Goal: Information Seeking & Learning: Compare options

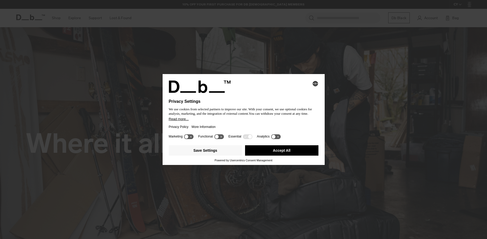
click at [280, 151] on button "Accept All" at bounding box center [281, 150] width 73 height 10
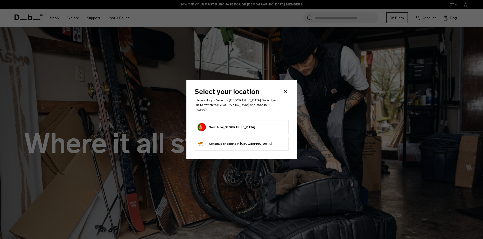
click at [229, 129] on button "Switch to Portugal" at bounding box center [226, 127] width 58 height 8
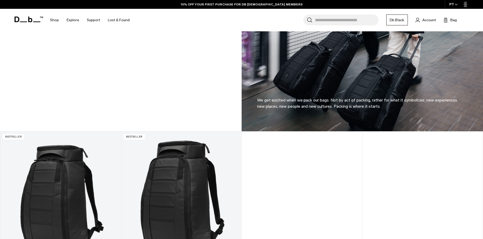
scroll to position [466, 0]
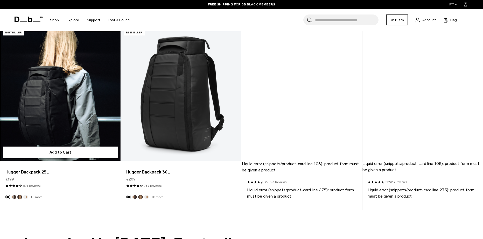
click at [67, 126] on link "Hugger Backpack 25L" at bounding box center [60, 93] width 120 height 133
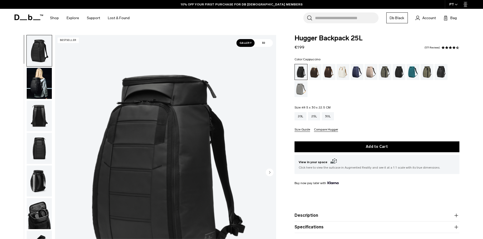
click at [313, 72] on div "Cappuccino" at bounding box center [314, 72] width 13 height 16
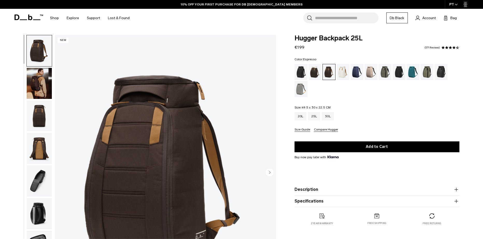
click at [348, 71] on div "Oatmilk" at bounding box center [342, 72] width 13 height 16
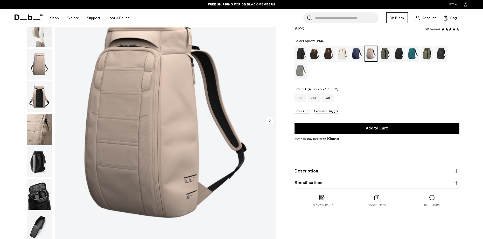
click at [304, 98] on div "20L" at bounding box center [300, 98] width 12 height 8
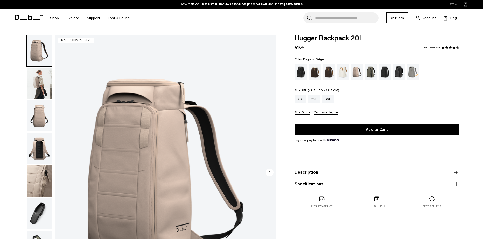
click at [316, 101] on div "25L" at bounding box center [314, 99] width 12 height 8
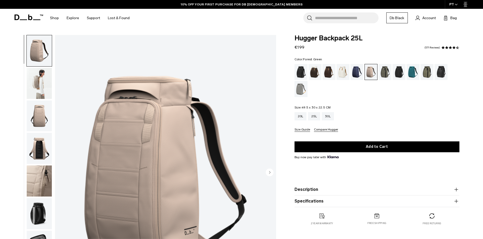
click at [386, 71] on div "Forest Green" at bounding box center [384, 72] width 13 height 16
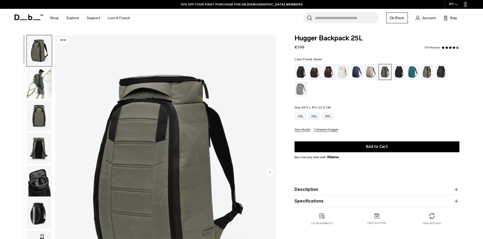
click at [397, 73] on div "Charcoal Grey" at bounding box center [398, 72] width 13 height 16
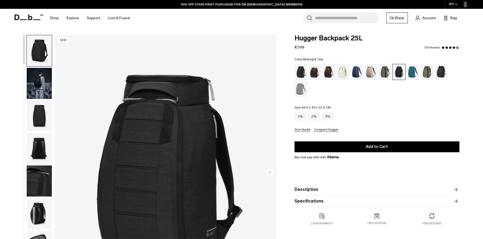
click at [412, 70] on div "Midnight Teal" at bounding box center [412, 72] width 13 height 16
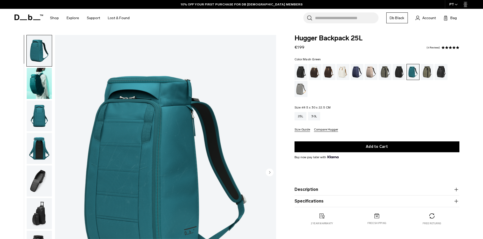
click at [425, 72] on div "Mash Green" at bounding box center [426, 72] width 13 height 16
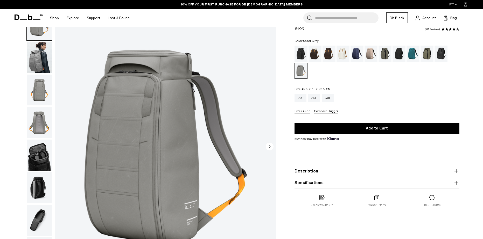
click at [30, 55] on img "button" at bounding box center [39, 57] width 25 height 31
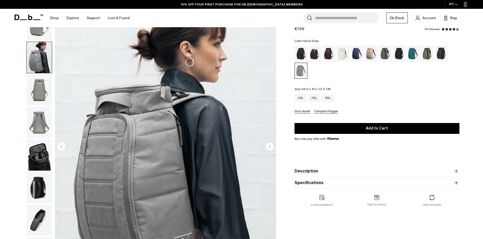
click at [37, 87] on img "button" at bounding box center [39, 90] width 25 height 31
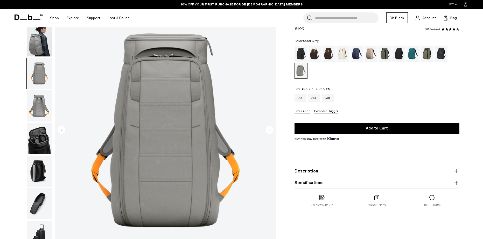
scroll to position [52, 0]
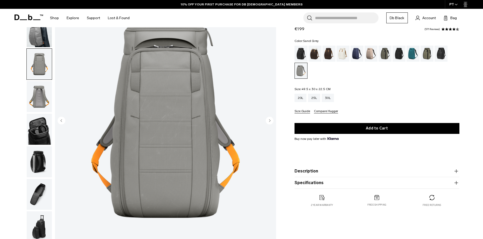
click at [40, 89] on img "button" at bounding box center [39, 96] width 25 height 31
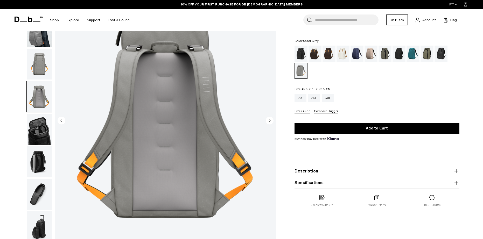
click at [34, 130] on img "button" at bounding box center [39, 129] width 25 height 31
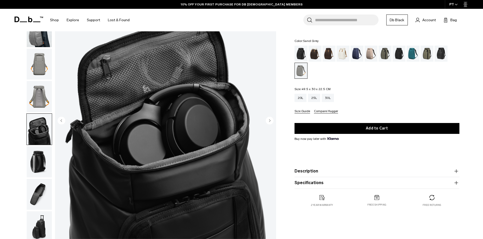
click at [48, 156] on img "button" at bounding box center [39, 161] width 25 height 31
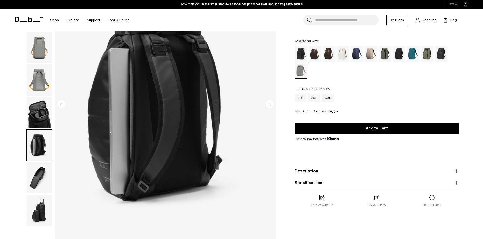
scroll to position [78, 0]
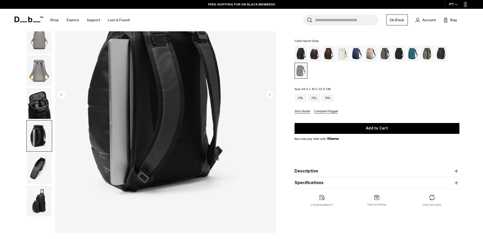
click at [40, 164] on img "button" at bounding box center [39, 168] width 25 height 31
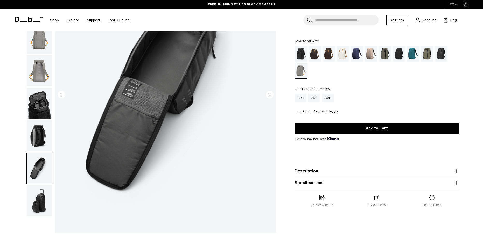
click at [35, 193] on img "button" at bounding box center [39, 201] width 25 height 31
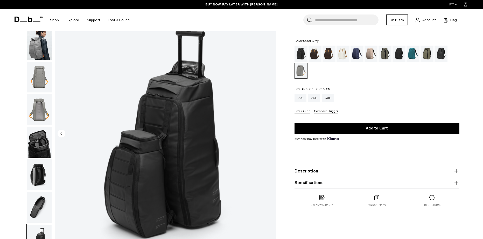
scroll to position [0, 0]
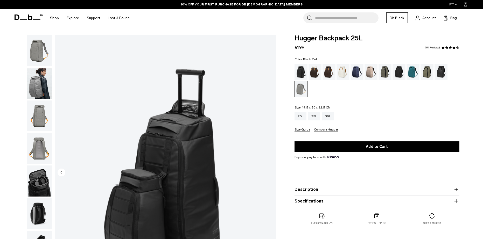
click at [301, 72] on div "Black Out" at bounding box center [300, 72] width 13 height 16
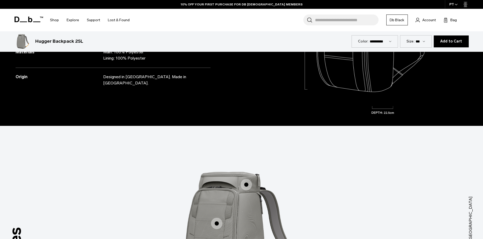
scroll to position [777, 0]
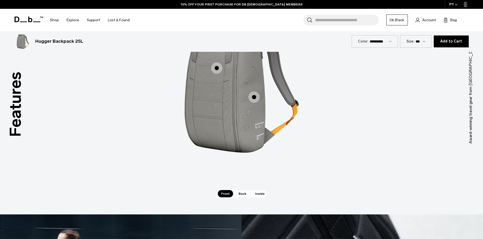
click at [256, 94] on span "1 / 3" at bounding box center [253, 96] width 11 height 11
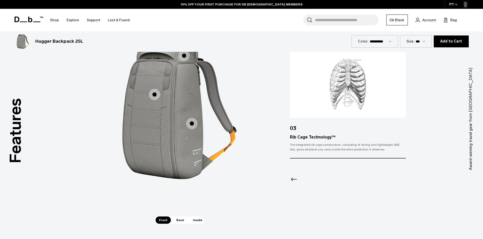
scroll to position [726, 0]
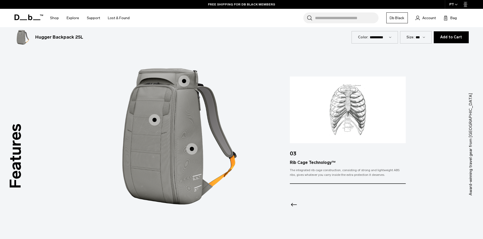
click at [153, 122] on span "1 / 3" at bounding box center [154, 119] width 11 height 11
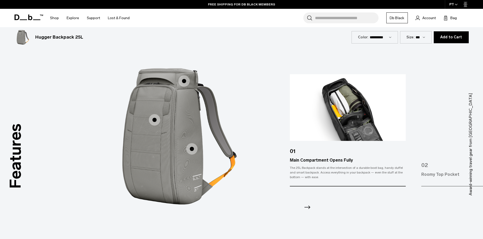
click at [185, 80] on span "1 / 3" at bounding box center [183, 80] width 11 height 11
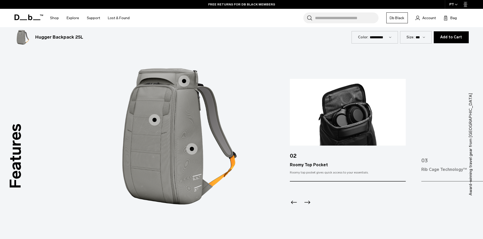
click at [310, 202] on icon "Next slide" at bounding box center [307, 202] width 8 height 8
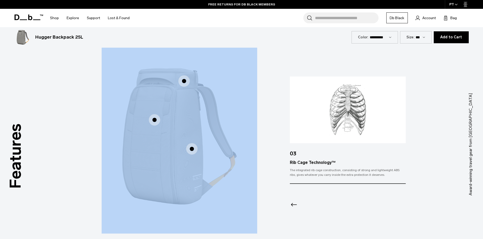
click at [310, 202] on div at bounding box center [348, 198] width 116 height 28
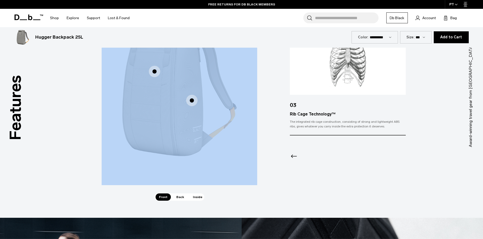
scroll to position [907, 0]
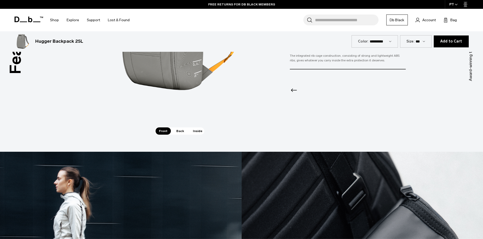
scroll to position [777, 0]
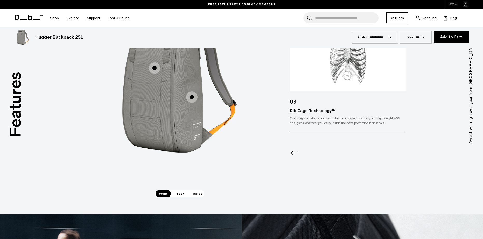
click at [180, 190] on div "Main Compartment Opens Fully Main Compartment Opens Fully Roomy Top Pocket Room…" at bounding box center [179, 89] width 155 height 203
click at [181, 193] on span "Back" at bounding box center [180, 193] width 15 height 7
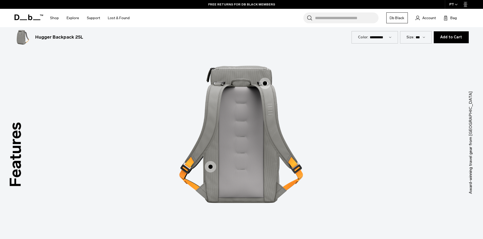
scroll to position [726, 0]
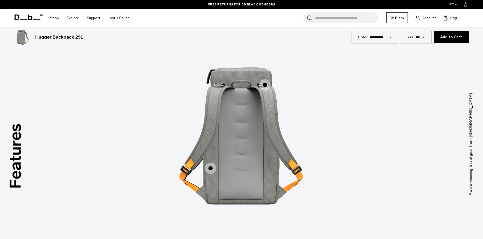
click at [215, 169] on span "2 / 3" at bounding box center [210, 168] width 11 height 11
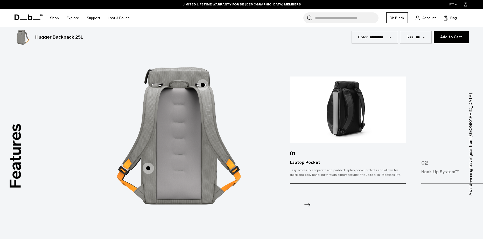
click at [309, 205] on icon "Next slide" at bounding box center [307, 204] width 6 height 3
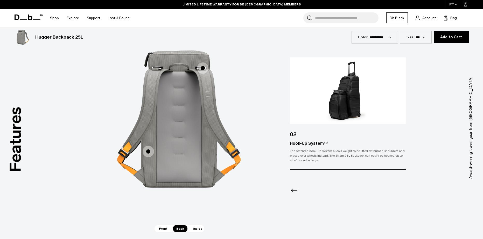
scroll to position [751, 0]
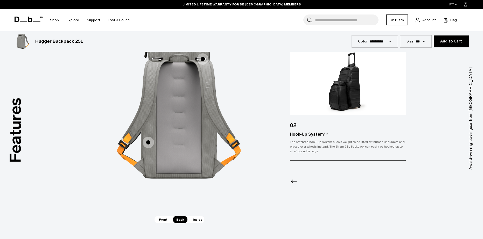
click at [195, 219] on span "Inside" at bounding box center [197, 219] width 16 height 7
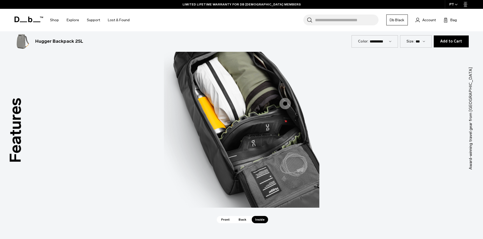
click at [283, 99] on span "3 / 3" at bounding box center [284, 103] width 11 height 11
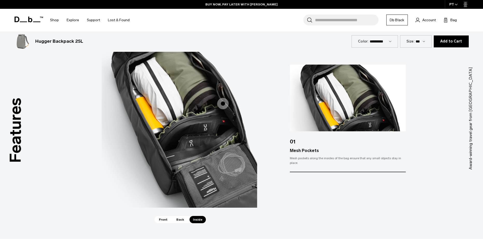
click at [412, 149] on div "01 Mesh Pockets Mesh pockets along the insides of the bag ensure that any small…" at bounding box center [386, 119] width 193 height 108
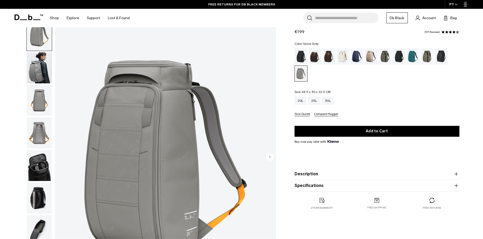
scroll to position [0, 0]
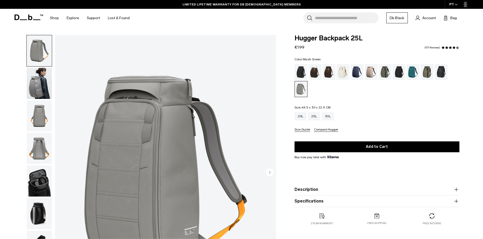
click at [426, 73] on div "Mash Green" at bounding box center [426, 72] width 13 height 16
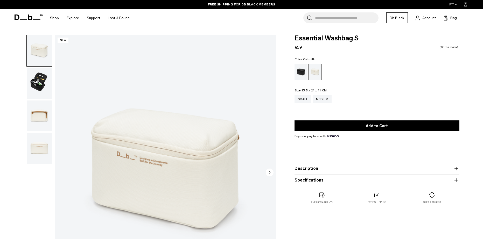
click at [46, 87] on img "button" at bounding box center [39, 83] width 25 height 31
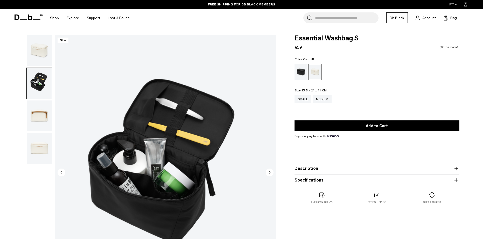
click at [42, 115] on img "button" at bounding box center [39, 116] width 25 height 31
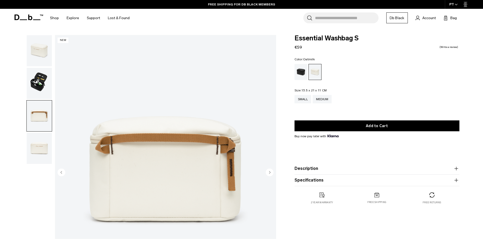
click at [40, 145] on img "button" at bounding box center [39, 148] width 25 height 31
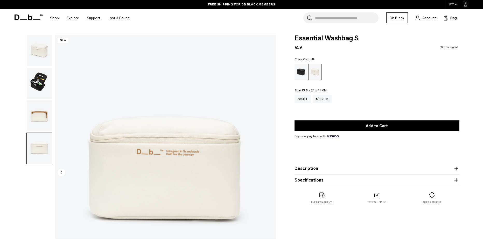
click at [44, 113] on img "button" at bounding box center [39, 116] width 25 height 31
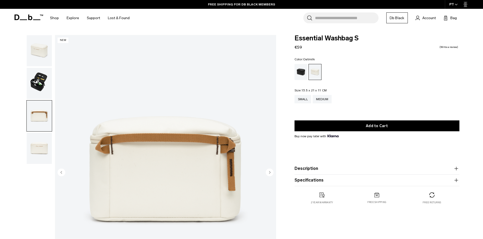
click at [45, 90] on img "button" at bounding box center [39, 83] width 25 height 31
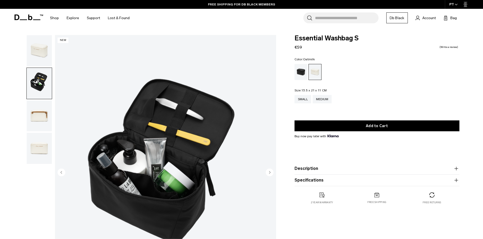
click at [44, 56] on img "button" at bounding box center [39, 50] width 25 height 31
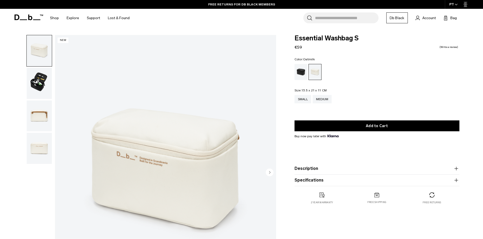
click at [39, 82] on img "button" at bounding box center [39, 83] width 25 height 31
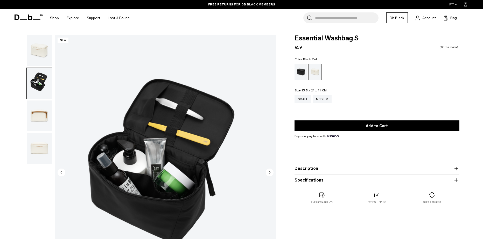
click at [299, 70] on div "Black Out" at bounding box center [300, 72] width 13 height 16
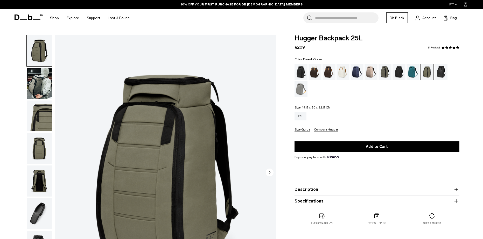
click at [385, 70] on div "Forest Green" at bounding box center [384, 72] width 13 height 16
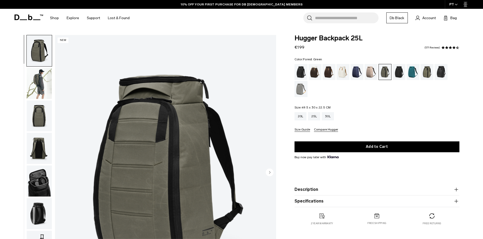
drag, startPoint x: 326, startPoint y: 60, endPoint x: 303, endPoint y: 60, distance: 23.6
click at [303, 60] on fieldset "Color: [GEOGRAPHIC_DATA] Out of stock" at bounding box center [376, 77] width 165 height 39
click at [397, 99] on div "Color: [GEOGRAPHIC_DATA] Out of stock Size: 49.5 x 30 x 22.5 CM Out of stock 20…" at bounding box center [376, 95] width 165 height 74
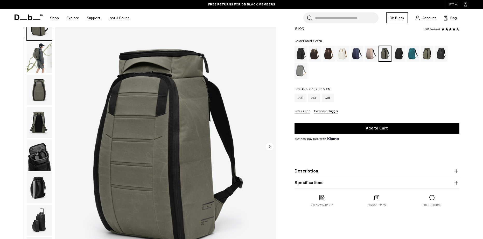
click at [48, 54] on img "button" at bounding box center [39, 57] width 25 height 31
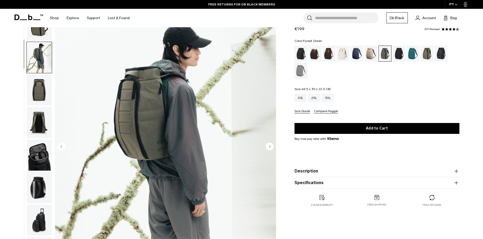
scroll to position [16, 0]
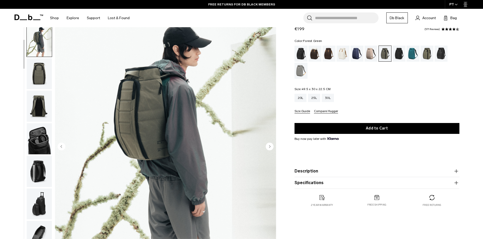
click at [42, 72] on img "button" at bounding box center [39, 73] width 25 height 31
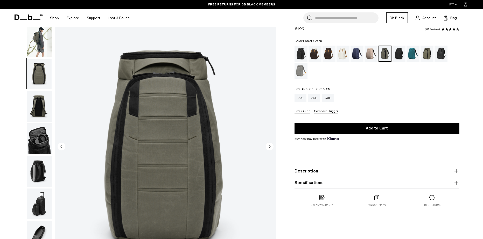
click at [42, 95] on img "button" at bounding box center [39, 106] width 25 height 31
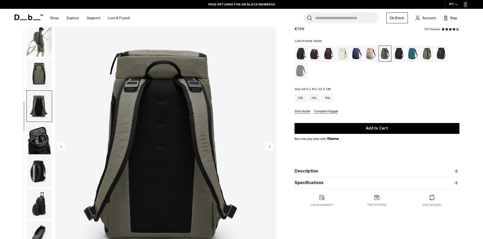
click at [46, 129] on img "button" at bounding box center [39, 138] width 25 height 31
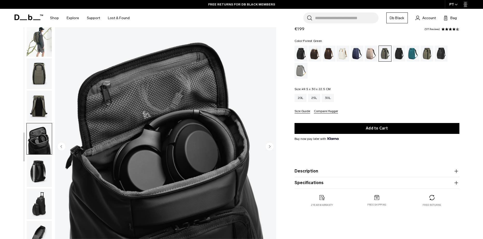
drag, startPoint x: 46, startPoint y: 129, endPoint x: 34, endPoint y: 168, distance: 40.7
click at [34, 168] on img "button" at bounding box center [39, 171] width 25 height 31
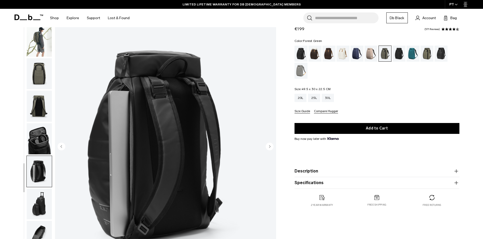
click at [42, 203] on img "button" at bounding box center [39, 204] width 25 height 31
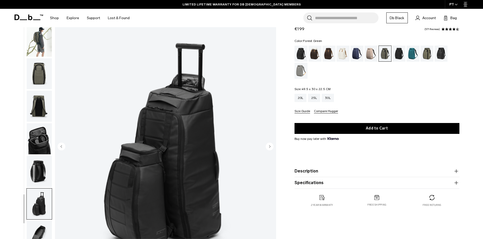
click at [38, 230] on img "button" at bounding box center [39, 236] width 25 height 31
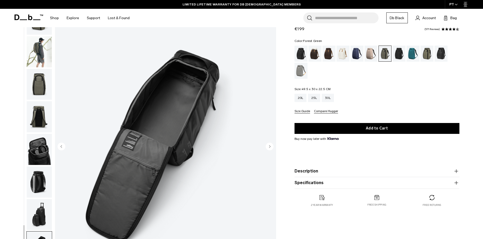
scroll to position [0, 0]
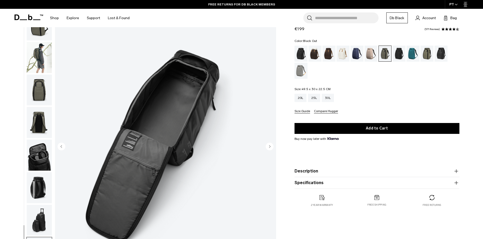
click at [302, 55] on div "Black Out" at bounding box center [300, 54] width 13 height 16
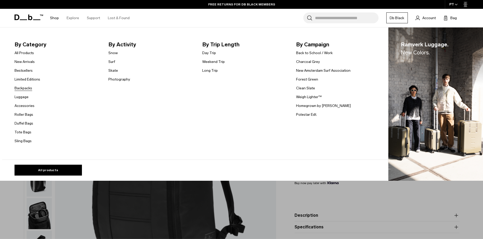
click at [29, 89] on link "Backpacks" at bounding box center [24, 88] width 18 height 5
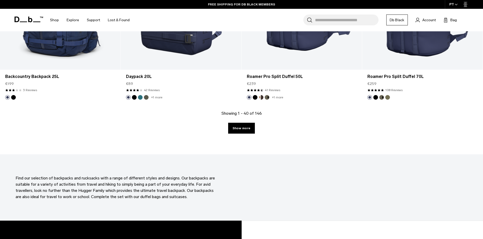
scroll to position [1814, 0]
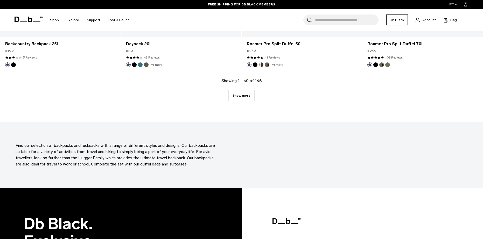
click at [239, 95] on link "Show more" at bounding box center [241, 95] width 27 height 11
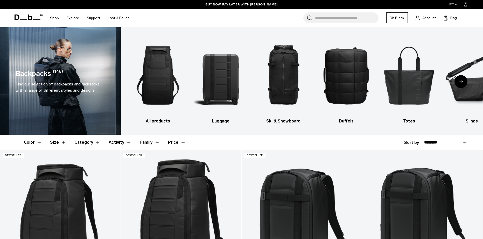
click at [94, 144] on button "Category" at bounding box center [87, 142] width 26 height 15
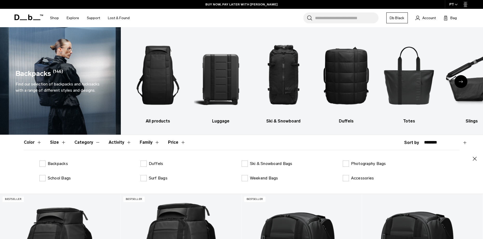
click at [60, 144] on button "Size" at bounding box center [58, 142] width 16 height 15
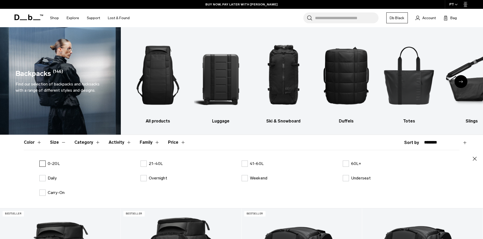
click at [42, 165] on label "0-20L" at bounding box center [49, 164] width 20 height 6
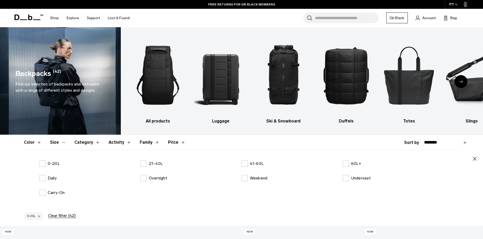
click at [458, 81] on div "Next slide" at bounding box center [460, 81] width 13 height 13
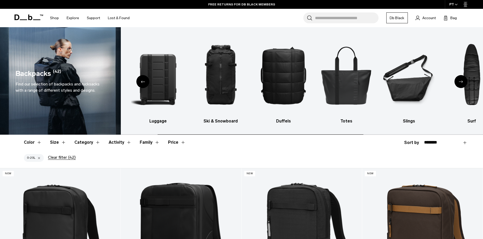
click at [458, 81] on div "Next slide" at bounding box center [460, 81] width 13 height 13
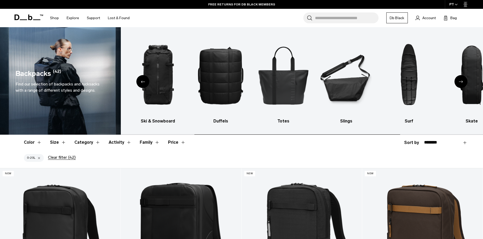
click at [458, 81] on div "Next slide" at bounding box center [460, 81] width 13 height 13
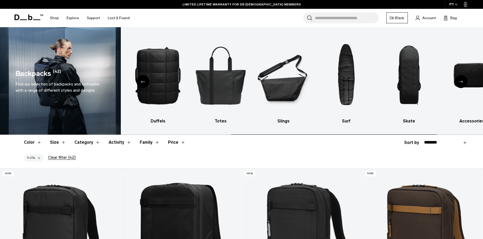
click at [458, 81] on div "Next slide" at bounding box center [460, 81] width 13 height 13
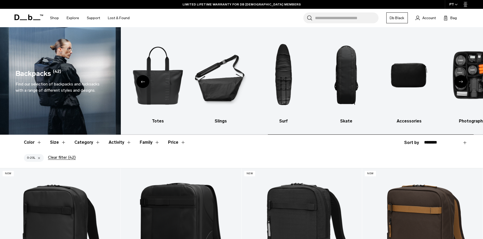
click at [458, 81] on div "Next slide" at bounding box center [460, 81] width 13 height 13
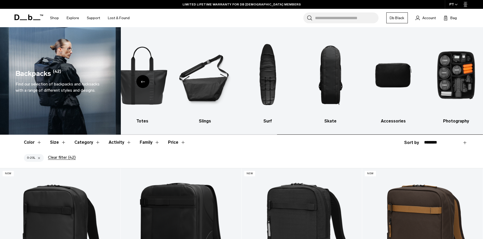
click at [458, 81] on img "10 / 10" at bounding box center [456, 75] width 54 height 81
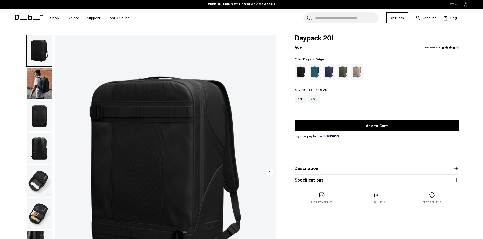
click at [358, 72] on div "Fogbow Beige" at bounding box center [356, 72] width 13 height 16
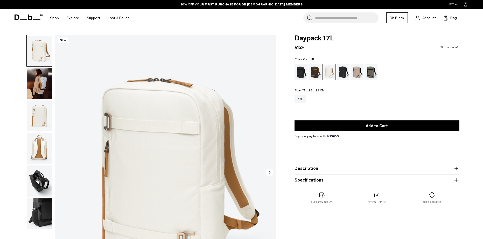
click at [41, 87] on img "button" at bounding box center [39, 83] width 25 height 31
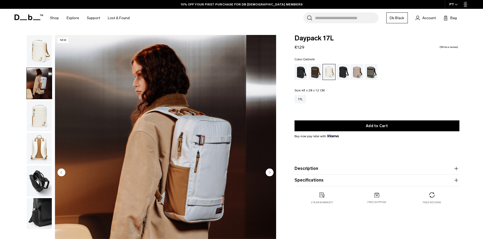
click at [41, 110] on img "button" at bounding box center [39, 116] width 25 height 31
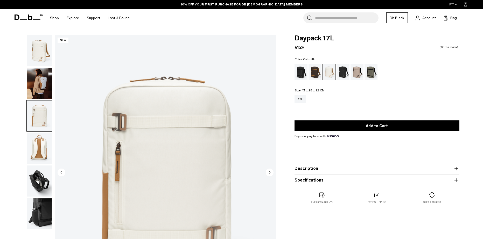
click at [41, 132] on ul at bounding box center [39, 132] width 26 height 195
click at [41, 141] on img "button" at bounding box center [39, 148] width 25 height 31
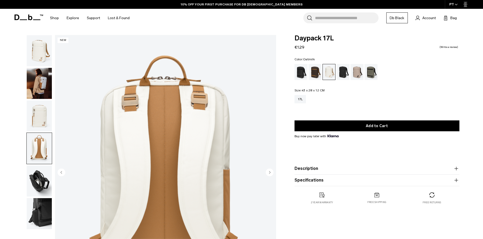
click at [45, 111] on img "button" at bounding box center [39, 116] width 25 height 31
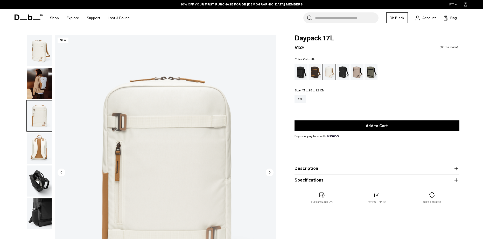
click at [49, 86] on img "button" at bounding box center [39, 83] width 25 height 31
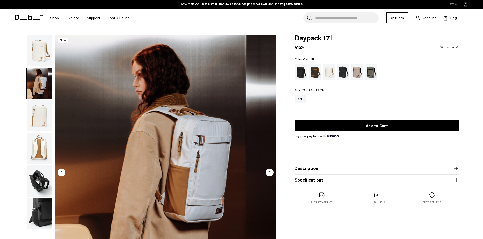
click at [45, 46] on img "button" at bounding box center [39, 50] width 25 height 31
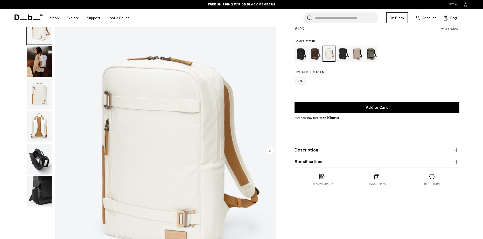
scroll to position [52, 0]
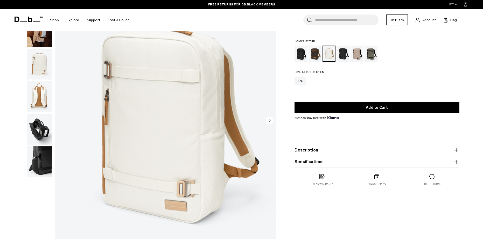
click at [35, 160] on img "button" at bounding box center [39, 161] width 25 height 31
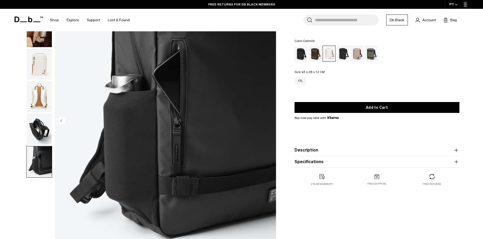
click at [39, 130] on img "button" at bounding box center [39, 129] width 25 height 31
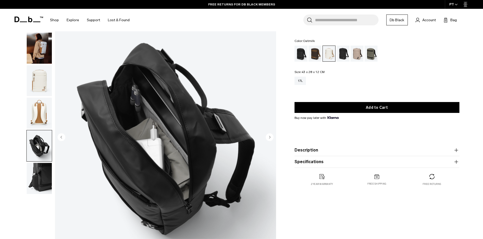
scroll to position [26, 0]
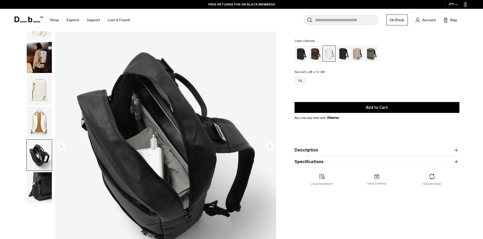
click at [49, 116] on img "button" at bounding box center [39, 122] width 25 height 31
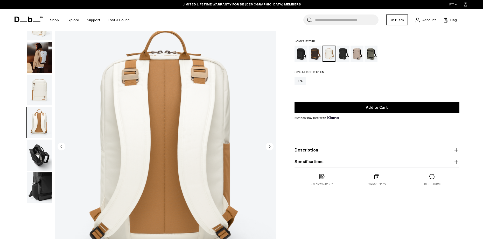
click at [39, 88] on img "button" at bounding box center [39, 90] width 25 height 31
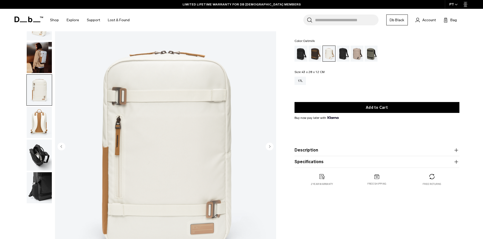
click at [36, 61] on img "button" at bounding box center [39, 57] width 25 height 31
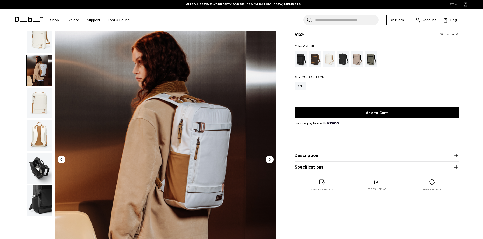
scroll to position [0, 0]
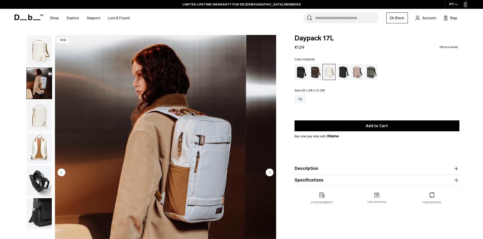
click at [40, 50] on img "button" at bounding box center [39, 50] width 25 height 31
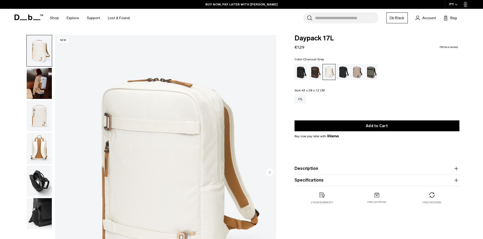
click at [348, 73] on div "Charcoal Grey" at bounding box center [342, 72] width 13 height 16
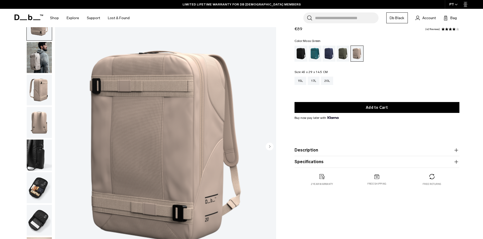
click at [342, 55] on div "Moss Green" at bounding box center [342, 54] width 13 height 16
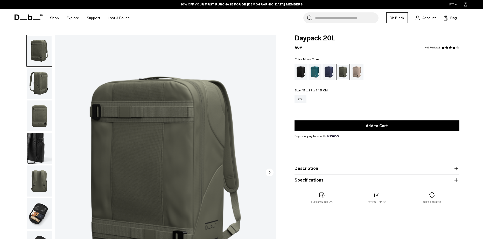
click at [39, 82] on img "button" at bounding box center [39, 83] width 25 height 31
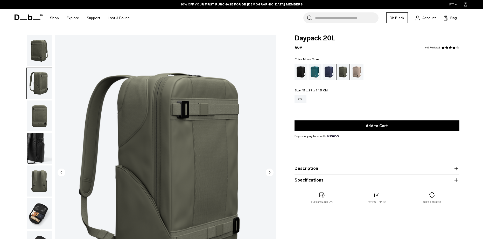
click at [37, 105] on img "button" at bounding box center [39, 116] width 25 height 31
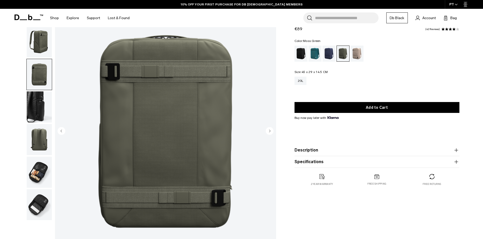
scroll to position [52, 0]
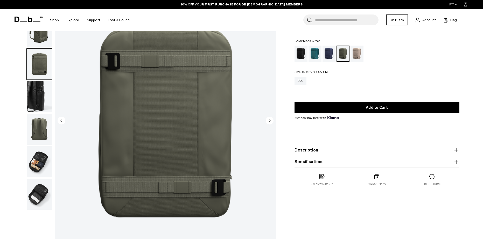
click at [39, 97] on img "button" at bounding box center [39, 96] width 25 height 31
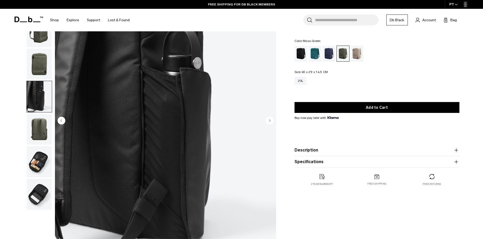
click at [40, 120] on img "button" at bounding box center [39, 129] width 25 height 31
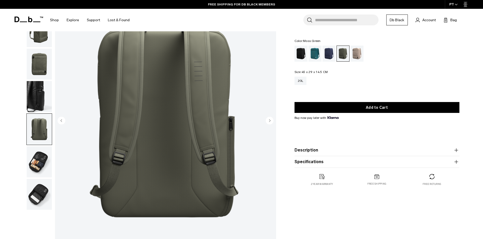
click at [36, 145] on button "button" at bounding box center [39, 129] width 26 height 32
click at [39, 162] on img "button" at bounding box center [39, 161] width 25 height 31
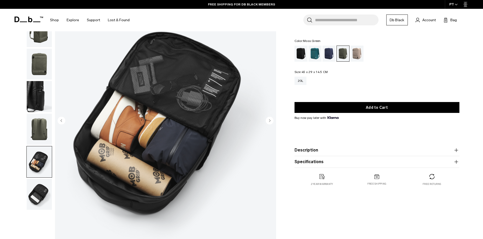
click at [35, 191] on img "button" at bounding box center [39, 194] width 25 height 31
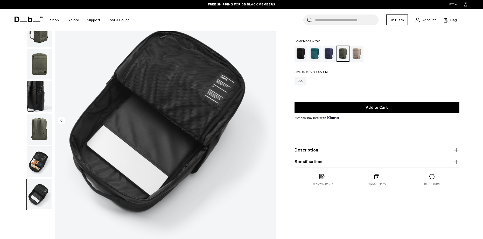
click at [38, 164] on img "button" at bounding box center [39, 161] width 25 height 31
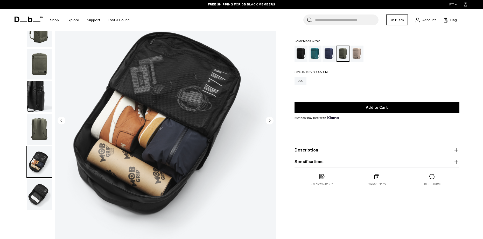
click at [33, 196] on img "button" at bounding box center [39, 194] width 25 height 31
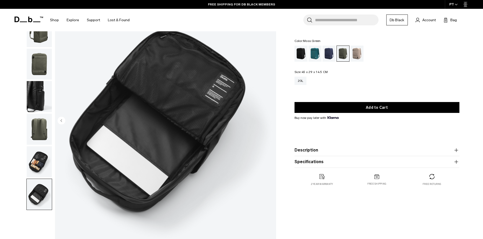
click at [35, 165] on img "button" at bounding box center [39, 161] width 25 height 31
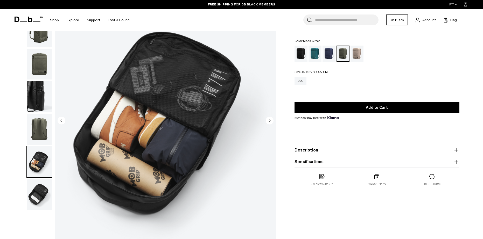
click at [36, 127] on img "button" at bounding box center [39, 129] width 25 height 31
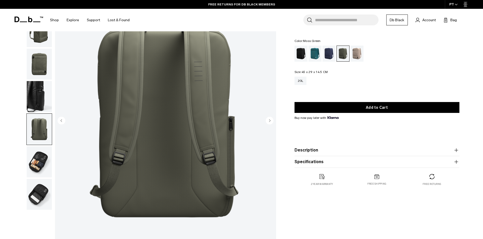
click at [37, 104] on img "button" at bounding box center [39, 96] width 25 height 31
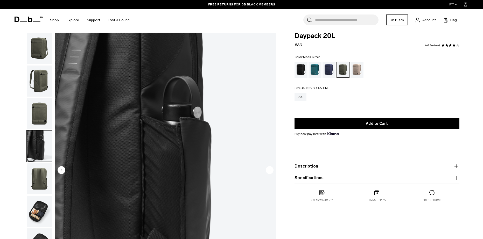
scroll to position [0, 0]
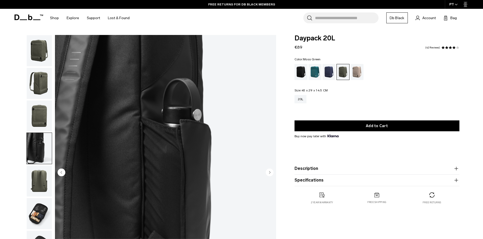
click at [39, 78] on img "button" at bounding box center [39, 83] width 25 height 31
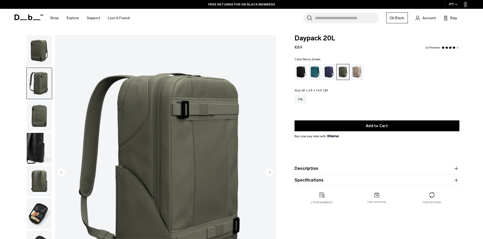
click at [40, 52] on img "button" at bounding box center [39, 50] width 25 height 31
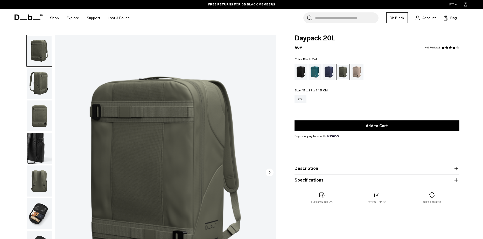
click at [303, 71] on div "Black Out" at bounding box center [300, 72] width 13 height 16
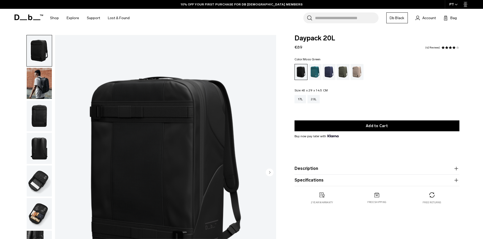
click at [342, 69] on div "Moss Green" at bounding box center [342, 72] width 13 height 16
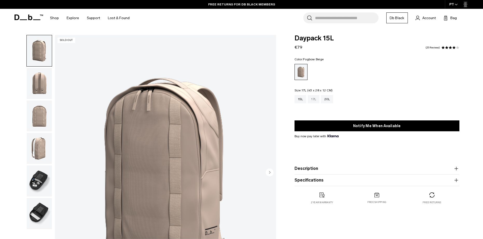
click at [312, 100] on div "17L" at bounding box center [314, 99] width 12 height 8
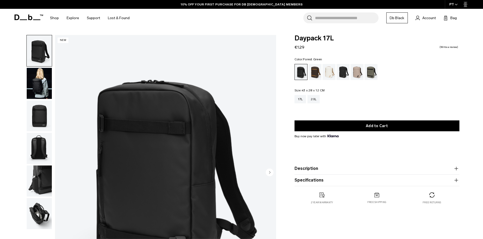
click at [370, 71] on div "Forest Green" at bounding box center [370, 72] width 13 height 16
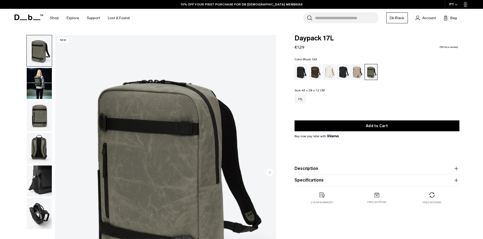
click at [303, 71] on div "Black Out" at bounding box center [300, 72] width 13 height 16
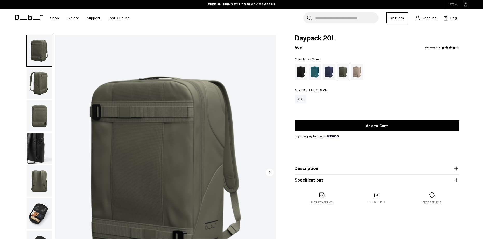
click at [40, 86] on img "button" at bounding box center [39, 83] width 25 height 31
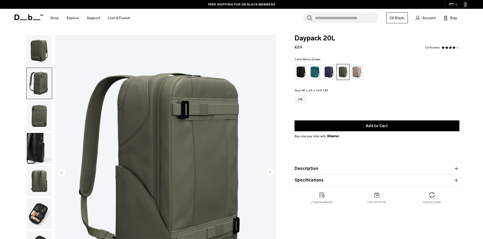
click at [46, 113] on img "button" at bounding box center [39, 116] width 25 height 31
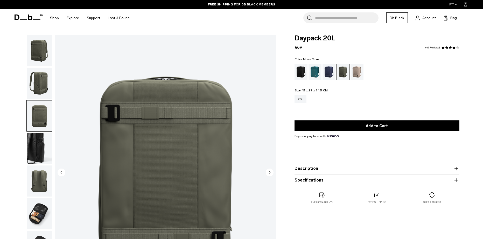
click at [46, 129] on img "button" at bounding box center [39, 116] width 25 height 31
click at [42, 138] on img "button" at bounding box center [39, 148] width 25 height 31
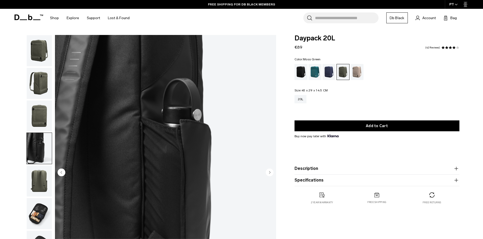
click at [36, 171] on img "button" at bounding box center [39, 181] width 25 height 31
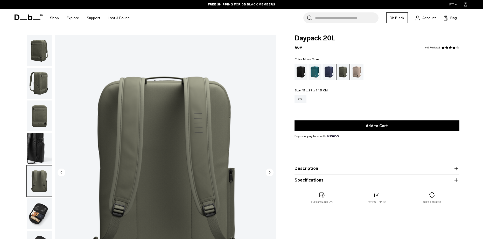
click at [36, 200] on img "button" at bounding box center [39, 213] width 25 height 31
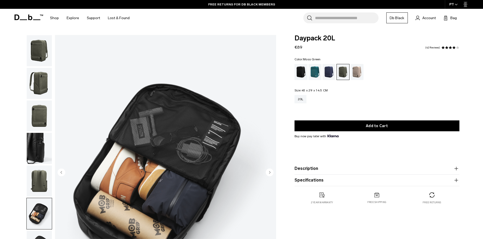
click at [42, 80] on img "button" at bounding box center [39, 83] width 25 height 31
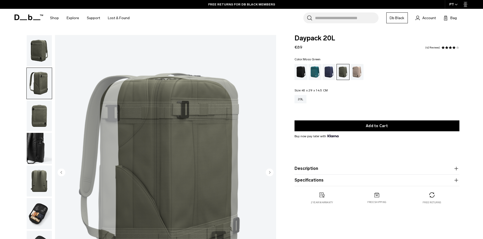
click at [146, 131] on img "2 / 7" at bounding box center [165, 173] width 221 height 276
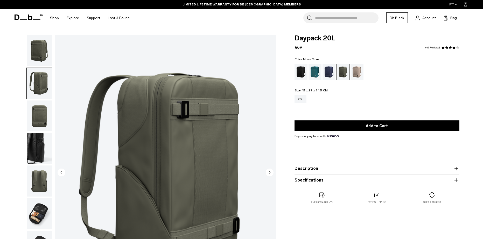
click at [44, 62] on img "button" at bounding box center [39, 50] width 25 height 31
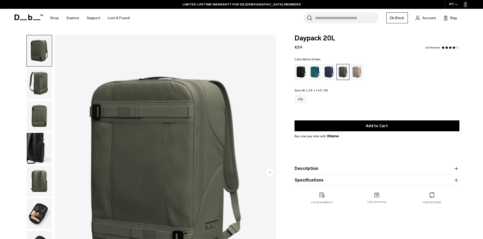
click at [40, 127] on img "button" at bounding box center [39, 116] width 25 height 31
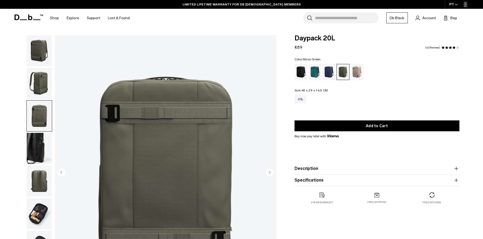
click at [38, 154] on img "button" at bounding box center [39, 148] width 25 height 31
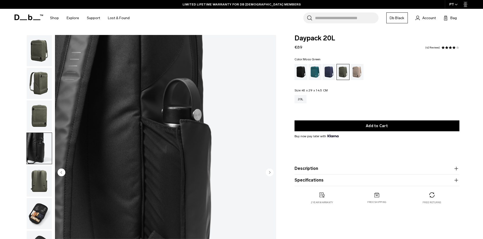
click at [40, 177] on img "button" at bounding box center [39, 181] width 25 height 31
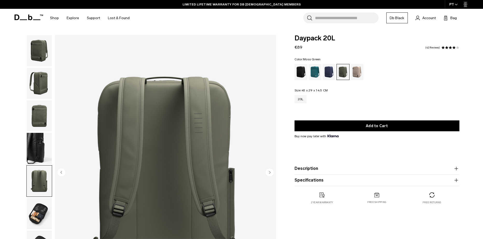
click at [44, 203] on img "button" at bounding box center [39, 213] width 25 height 31
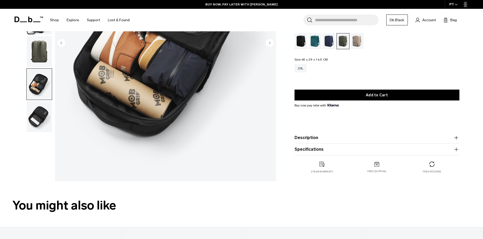
click at [32, 122] on img "button" at bounding box center [39, 116] width 25 height 31
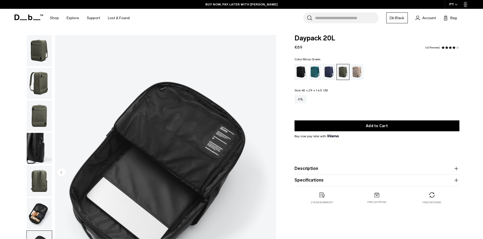
click at [43, 52] on img "button" at bounding box center [39, 50] width 25 height 31
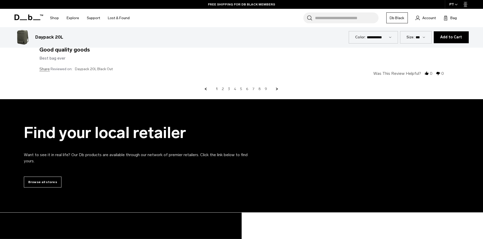
scroll to position [1947, 0]
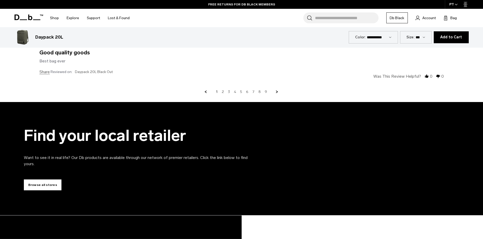
click at [36, 187] on link "Browse all stores" at bounding box center [43, 185] width 38 height 11
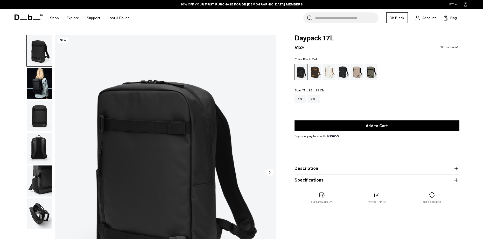
click at [35, 83] on img "button" at bounding box center [39, 83] width 25 height 31
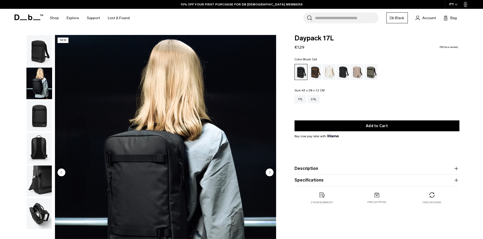
click at [39, 186] on img "button" at bounding box center [39, 181] width 25 height 31
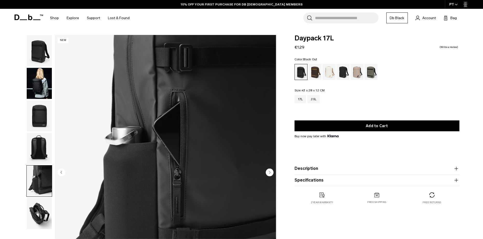
click at [41, 146] on img "button" at bounding box center [39, 148] width 25 height 31
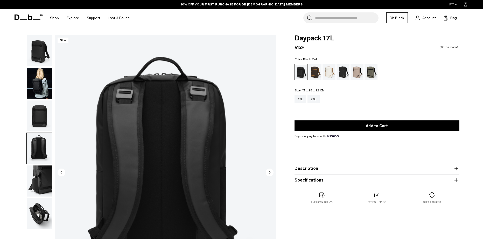
click at [50, 205] on img "button" at bounding box center [39, 213] width 25 height 31
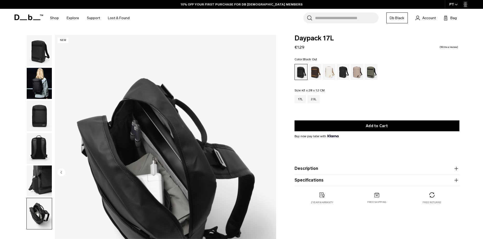
click at [45, 187] on img "button" at bounding box center [39, 181] width 25 height 31
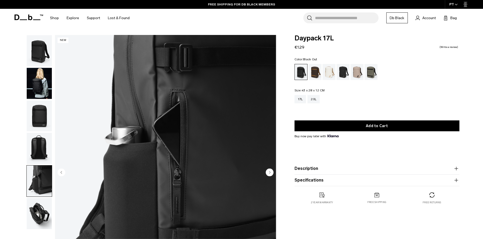
click at [43, 151] on img "button" at bounding box center [39, 148] width 25 height 31
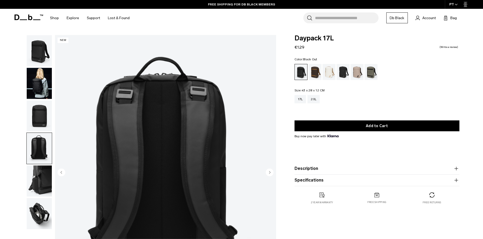
click at [46, 119] on img "button" at bounding box center [39, 116] width 25 height 31
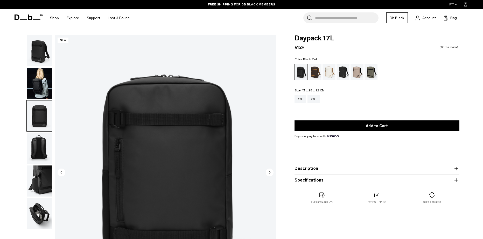
click at [51, 89] on img "button" at bounding box center [39, 83] width 25 height 31
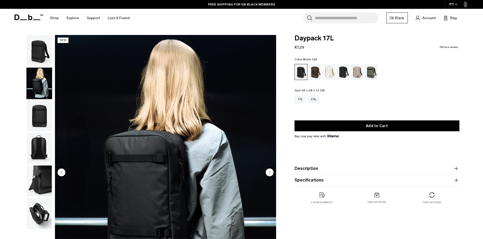
click at [39, 53] on img "button" at bounding box center [39, 50] width 25 height 31
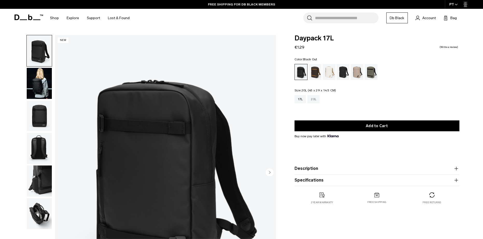
click at [316, 97] on div "20L" at bounding box center [313, 99] width 12 height 8
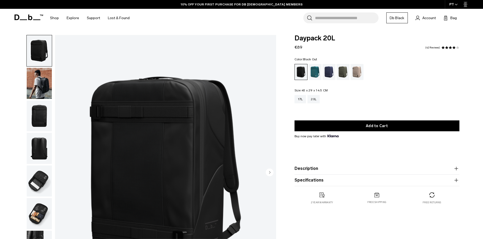
click at [41, 180] on img "button" at bounding box center [39, 181] width 25 height 31
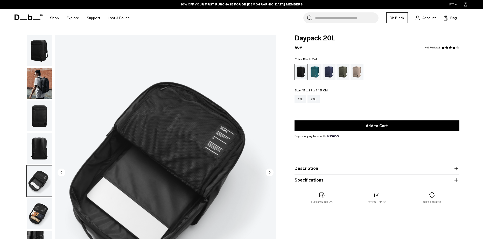
click at [41, 208] on img "button" at bounding box center [39, 213] width 25 height 31
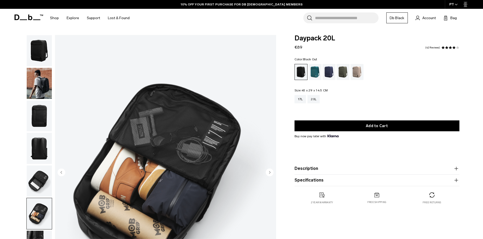
scroll to position [155, 0]
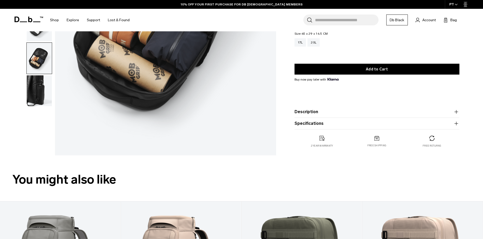
click at [43, 83] on img "button" at bounding box center [39, 90] width 25 height 31
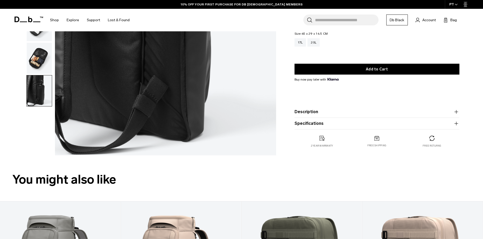
scroll to position [0, 0]
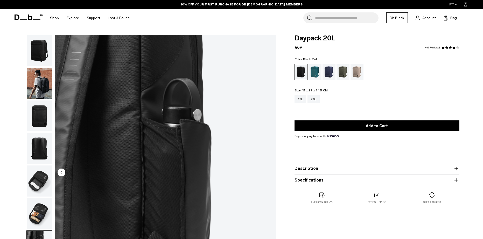
click at [44, 78] on img "button" at bounding box center [39, 83] width 25 height 31
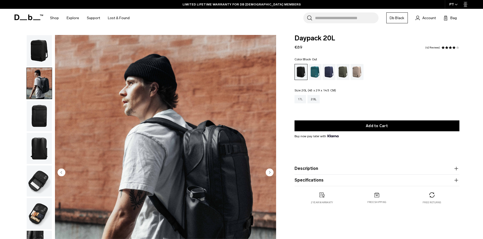
click at [305, 100] on div "17L" at bounding box center [300, 99] width 12 height 8
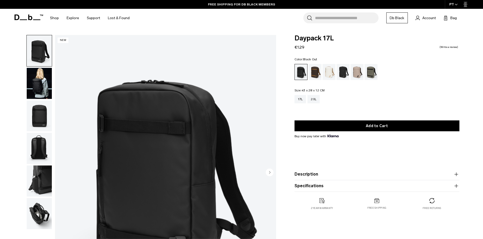
click at [459, 175] on div "Daypack 17L €129 0.0 star rating Write a review Color: Black Out Out of stock S…" at bounding box center [377, 128] width 196 height 186
click at [37, 143] on img "button" at bounding box center [39, 148] width 25 height 31
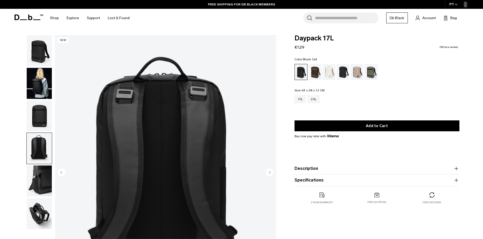
click at [41, 114] on img "button" at bounding box center [39, 116] width 25 height 31
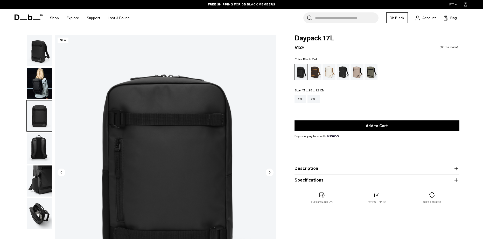
click at [51, 80] on img "button" at bounding box center [39, 83] width 25 height 31
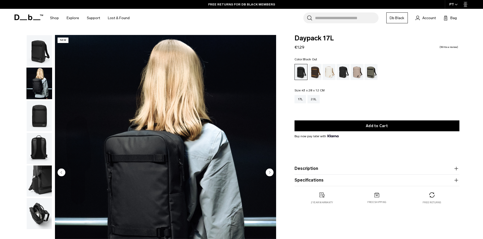
click at [43, 224] on img "button" at bounding box center [39, 213] width 25 height 31
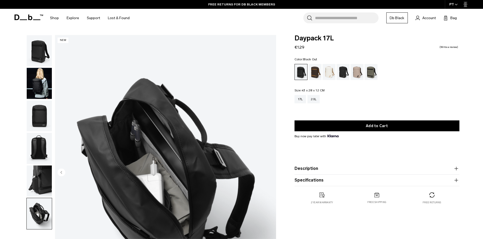
click at [37, 182] on img "button" at bounding box center [39, 181] width 25 height 31
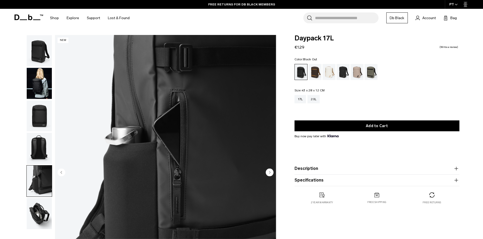
click at [34, 208] on img "button" at bounding box center [39, 213] width 25 height 31
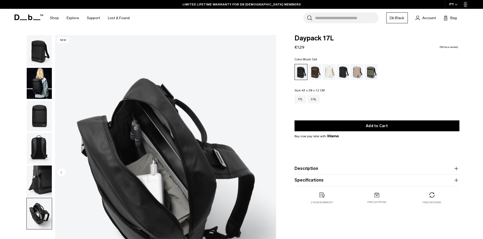
click at [40, 175] on img "button" at bounding box center [39, 181] width 25 height 31
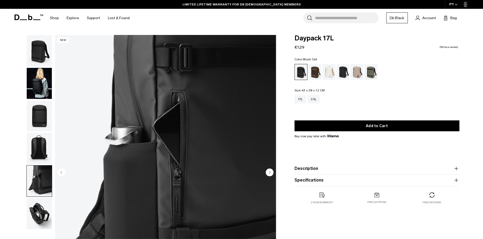
click at [40, 146] on img "button" at bounding box center [39, 148] width 25 height 31
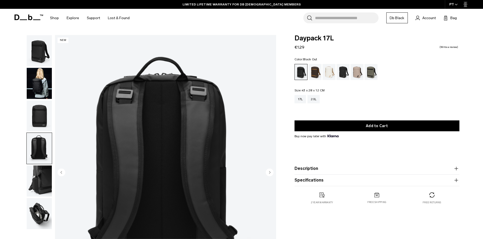
click at [45, 109] on img "button" at bounding box center [39, 116] width 25 height 31
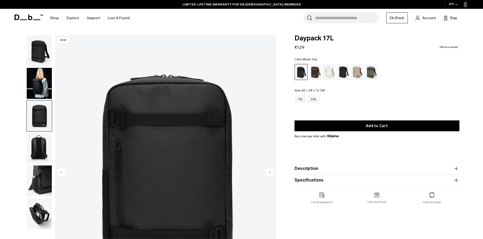
click at [47, 82] on img "button" at bounding box center [39, 83] width 25 height 31
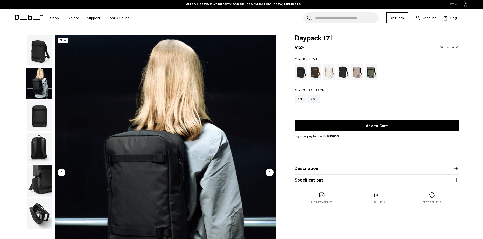
click at [48, 60] on img "button" at bounding box center [39, 50] width 25 height 31
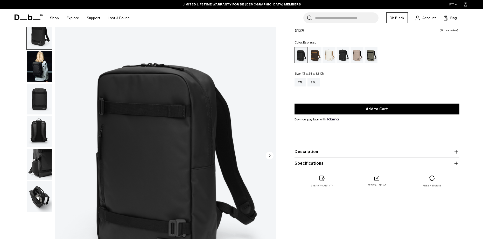
scroll to position [26, 0]
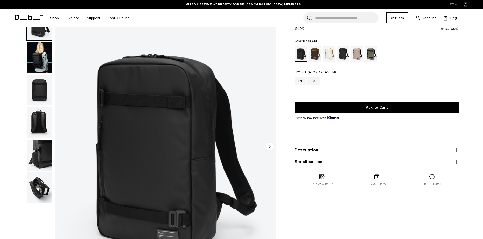
click at [316, 83] on div "20L" at bounding box center [313, 81] width 12 height 8
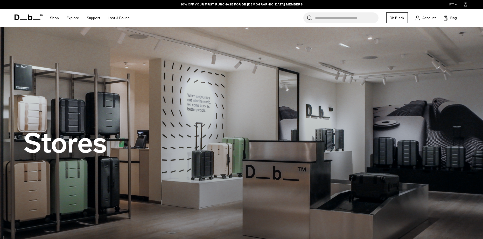
click at [333, 18] on input "Search for Bags, Luggage..." at bounding box center [346, 17] width 63 height 11
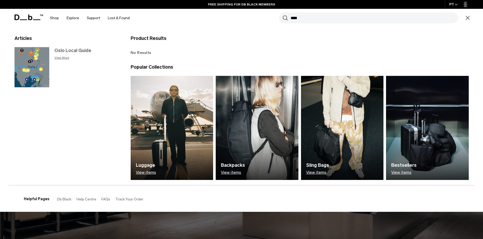
type input "****"
click at [61, 56] on p "View More" at bounding box center [87, 57] width 66 height 5
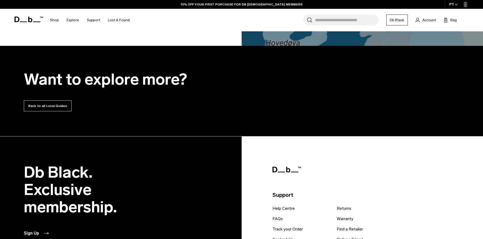
scroll to position [311, 0]
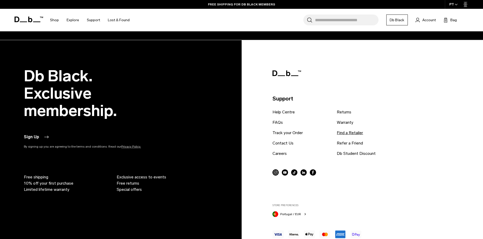
click at [360, 134] on link "Find a Retailer" at bounding box center [350, 133] width 26 height 6
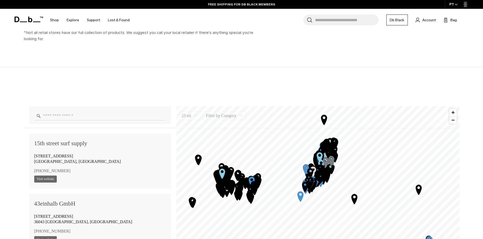
scroll to position [337, 0]
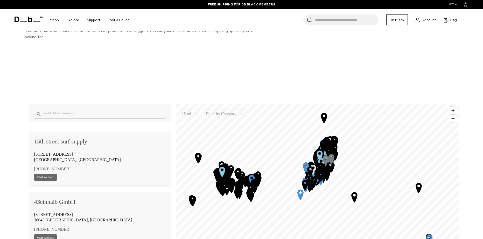
click at [57, 116] on input "Enter a location" at bounding box center [100, 114] width 132 height 9
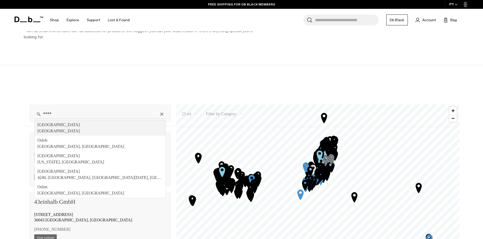
type input "**********"
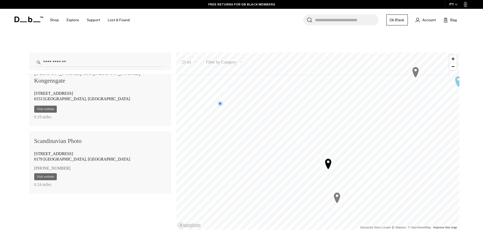
scroll to position [155, 0]
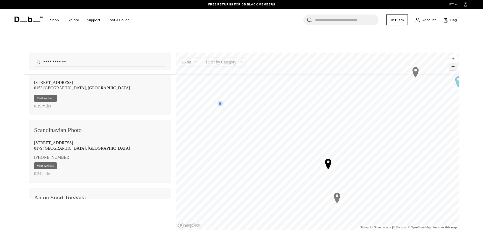
click at [452, 68] on span "Zoom out" at bounding box center [453, 66] width 8 height 7
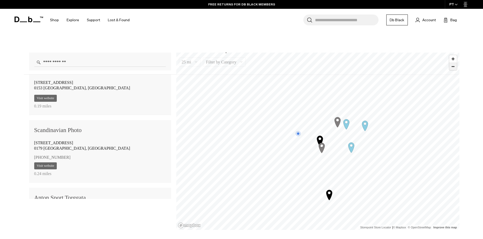
click at [452, 68] on span "Zoom out" at bounding box center [453, 66] width 8 height 7
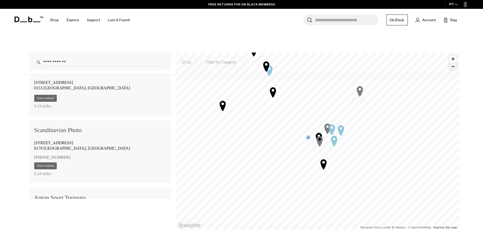
click at [452, 68] on span "Zoom out" at bounding box center [453, 66] width 8 height 7
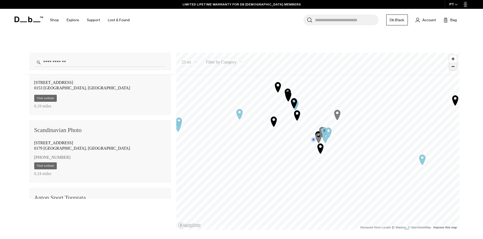
click at [452, 68] on span "Zoom out" at bounding box center [453, 66] width 8 height 7
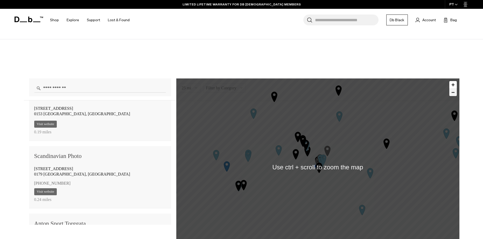
scroll to position [389, 0]
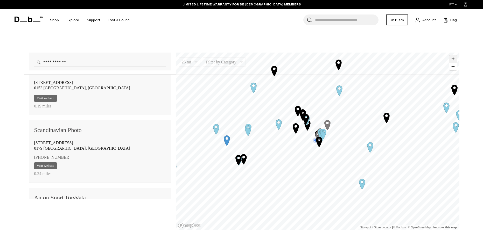
click at [452, 60] on span "Zoom in" at bounding box center [453, 59] width 8 height 8
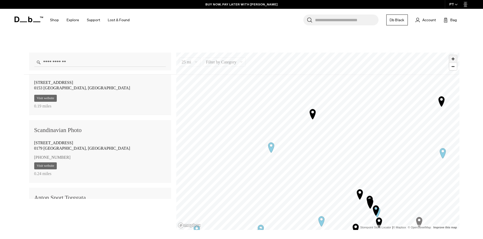
click at [452, 59] on span "Zoom in" at bounding box center [453, 59] width 8 height 8
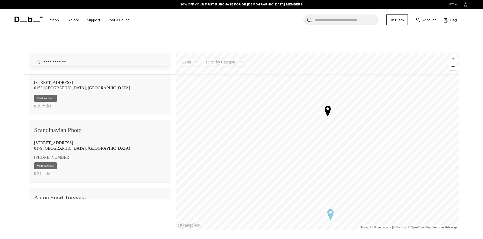
click at [326, 108] on icon "Map marker" at bounding box center [327, 110] width 13 height 13
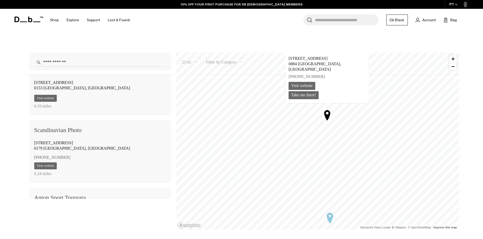
scroll to position [1475, 0]
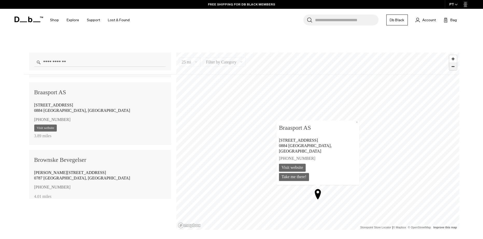
click at [452, 69] on span "Zoom out" at bounding box center [453, 66] width 8 height 7
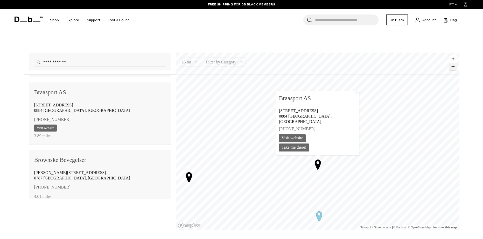
click at [452, 69] on span "Zoom out" at bounding box center [453, 66] width 8 height 7
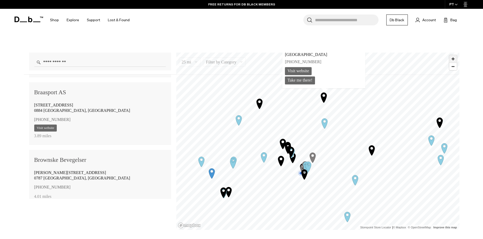
click at [452, 57] on span "Zoom in" at bounding box center [453, 59] width 8 height 8
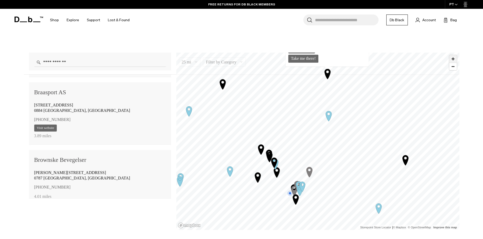
click at [452, 57] on span "Zoom in" at bounding box center [453, 59] width 8 height 8
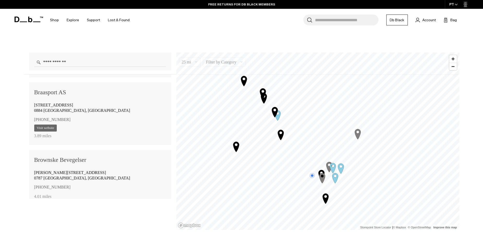
click at [331, 168] on icon "Map marker" at bounding box center [333, 168] width 6 height 10
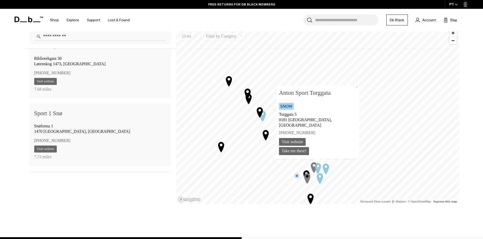
scroll to position [2228, 0]
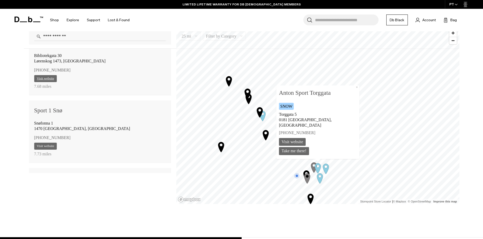
click at [43, 75] on link "Visit website" at bounding box center [45, 78] width 23 height 7
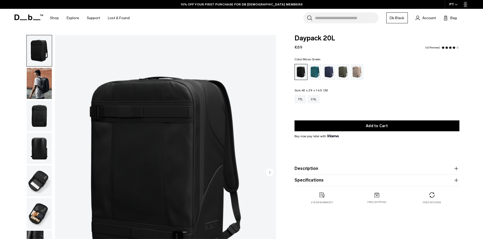
click at [343, 70] on div "Moss Green" at bounding box center [342, 72] width 13 height 16
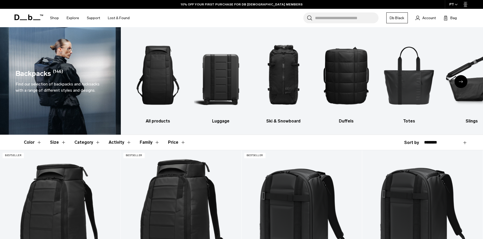
click at [61, 141] on button "Size" at bounding box center [58, 142] width 16 height 15
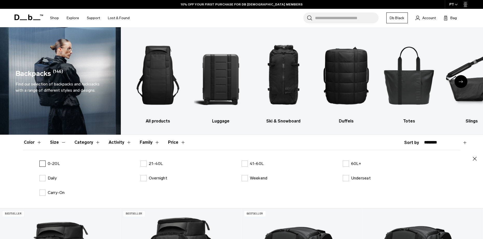
click at [42, 163] on label "0-20L" at bounding box center [49, 164] width 20 height 6
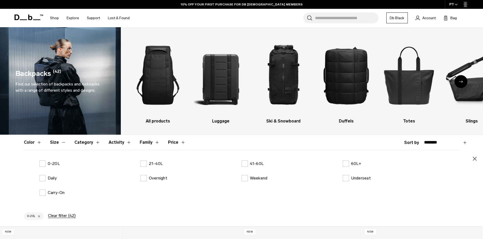
click at [474, 158] on icon "button" at bounding box center [474, 159] width 6 height 6
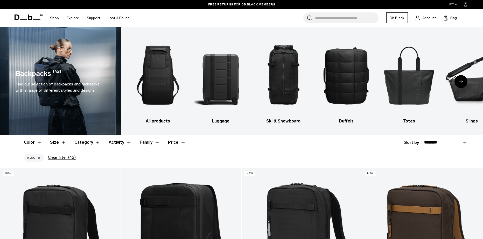
click at [41, 158] on button "0-20L" at bounding box center [34, 158] width 20 height 8
click at [39, 158] on div "button" at bounding box center [38, 158] width 3 height 4
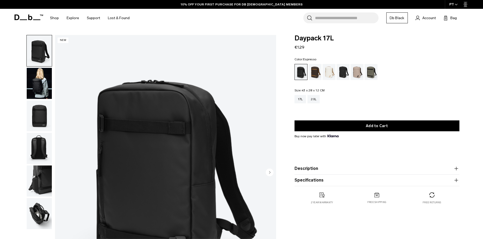
click at [314, 74] on div "Espresso" at bounding box center [314, 72] width 13 height 16
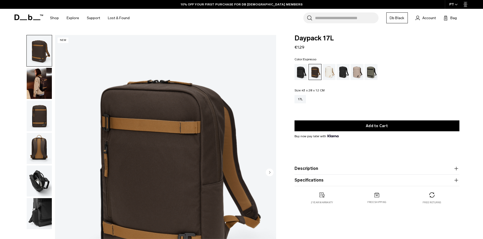
click at [51, 82] on img "button" at bounding box center [39, 83] width 25 height 31
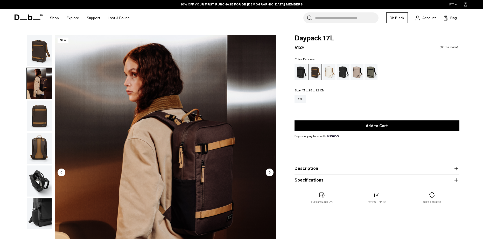
click at [49, 103] on img "button" at bounding box center [39, 116] width 25 height 31
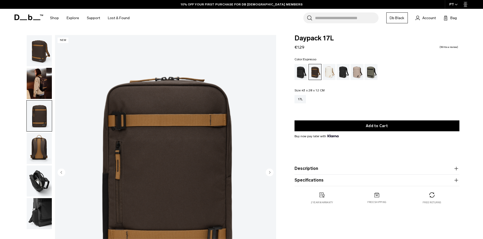
click at [43, 151] on img "button" at bounding box center [39, 148] width 25 height 31
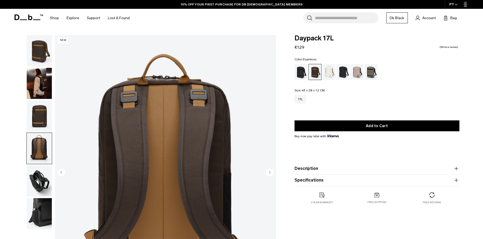
click at [43, 186] on img "button" at bounding box center [39, 181] width 25 height 31
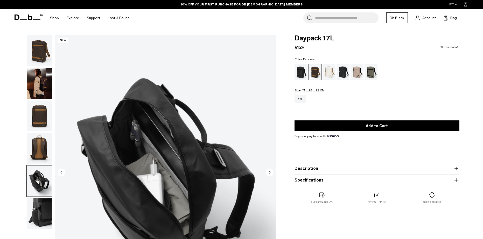
click at [44, 204] on img "button" at bounding box center [39, 213] width 25 height 31
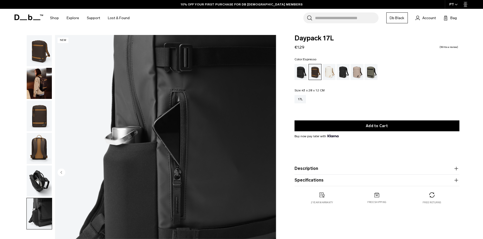
drag, startPoint x: 45, startPoint y: 84, endPoint x: 192, endPoint y: 85, distance: 146.9
click at [46, 84] on img "button" at bounding box center [39, 83] width 25 height 31
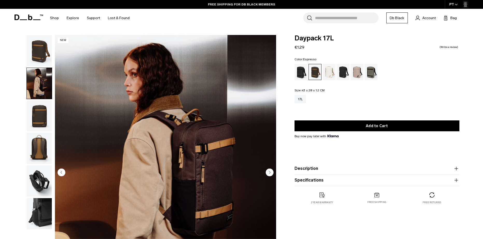
click at [297, 72] on div "Black Out" at bounding box center [300, 72] width 13 height 16
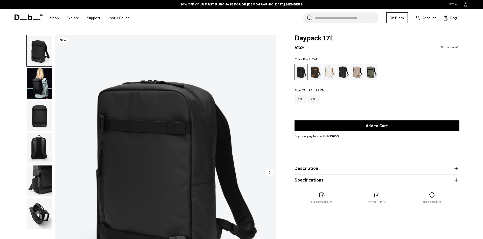
click at [45, 205] on img "button" at bounding box center [39, 213] width 25 height 31
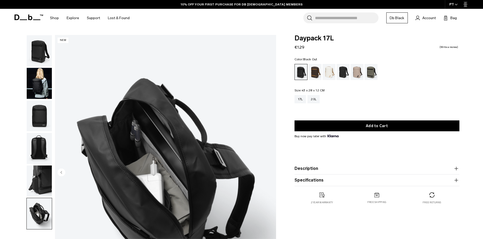
click at [47, 190] on img "button" at bounding box center [39, 181] width 25 height 31
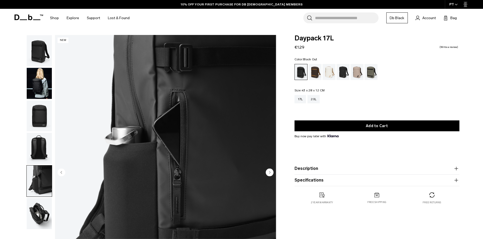
click at [48, 158] on img "button" at bounding box center [39, 148] width 25 height 31
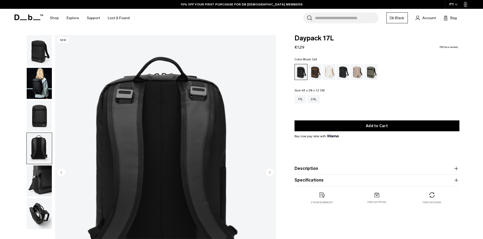
click at [43, 119] on img "button" at bounding box center [39, 116] width 25 height 31
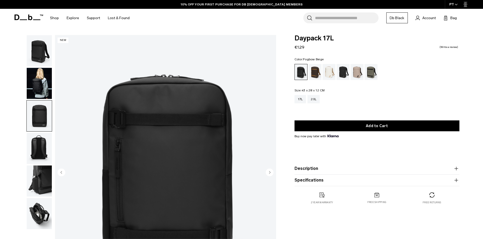
click at [358, 72] on div "Fogbow Beige" at bounding box center [356, 72] width 13 height 16
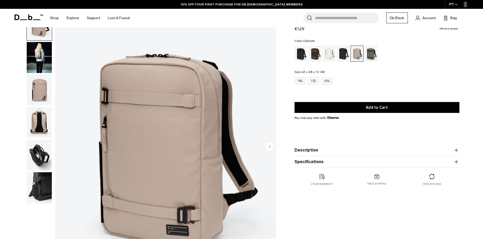
click at [331, 54] on div "Oatmilk" at bounding box center [328, 54] width 13 height 16
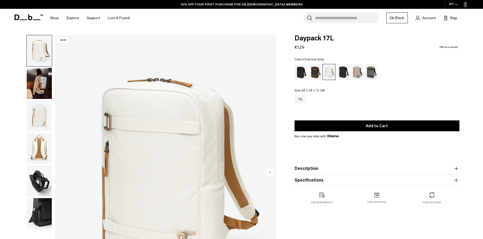
click at [345, 72] on div "Charcoal Grey" at bounding box center [342, 72] width 13 height 16
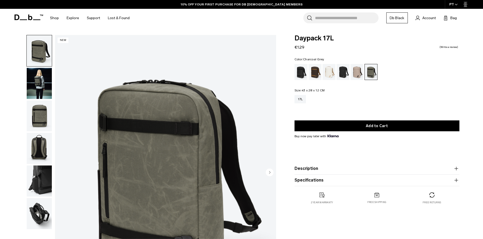
click at [342, 75] on div "Charcoal Grey" at bounding box center [342, 72] width 13 height 16
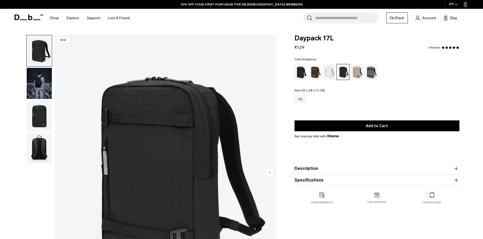
click at [316, 71] on div "Espresso" at bounding box center [314, 72] width 13 height 16
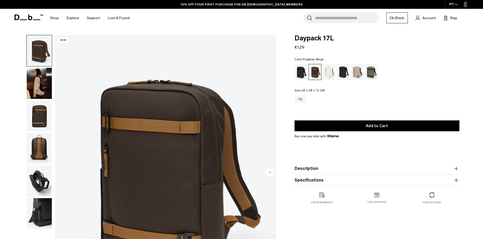
click at [358, 73] on div "Fogbow Beige" at bounding box center [356, 72] width 13 height 16
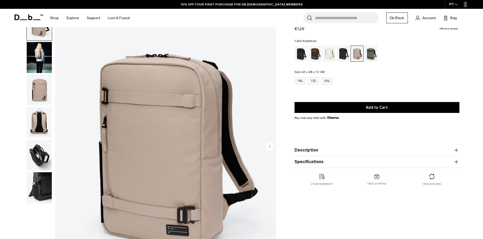
click at [312, 49] on div "Espresso" at bounding box center [314, 54] width 13 height 16
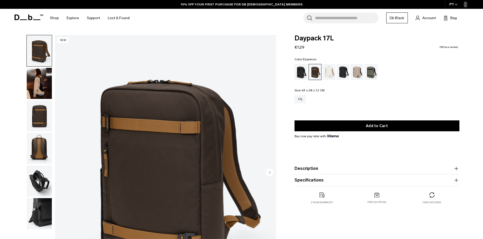
click at [39, 86] on img "button" at bounding box center [39, 83] width 25 height 31
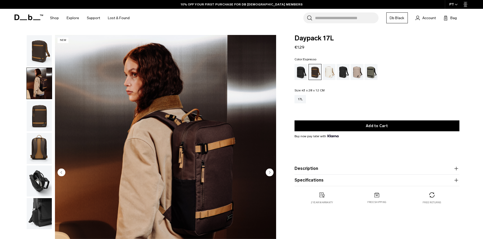
click at [44, 113] on img "button" at bounding box center [39, 116] width 25 height 31
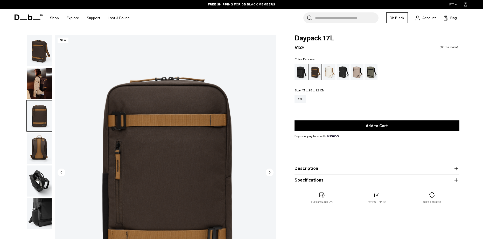
click at [46, 155] on img "button" at bounding box center [39, 148] width 25 height 31
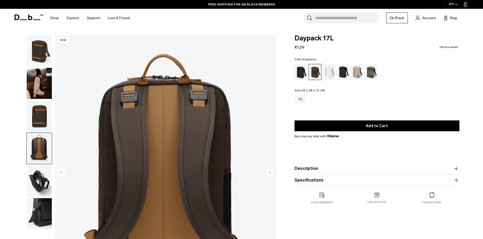
click at [44, 126] on img "button" at bounding box center [39, 116] width 25 height 31
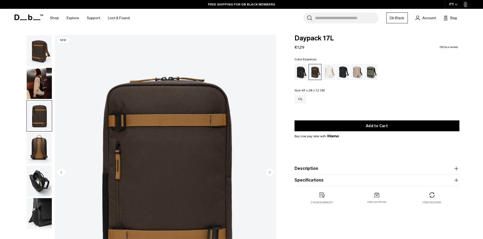
click at [48, 88] on img "button" at bounding box center [39, 83] width 25 height 31
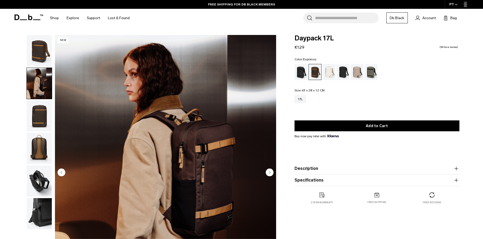
click at [46, 63] on img "button" at bounding box center [39, 50] width 25 height 31
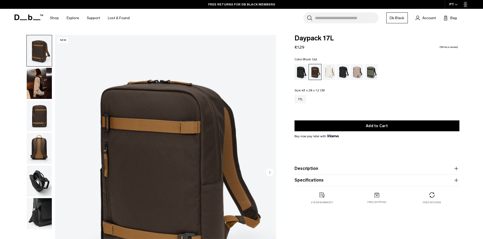
click at [303, 74] on div "Black Out" at bounding box center [300, 72] width 13 height 16
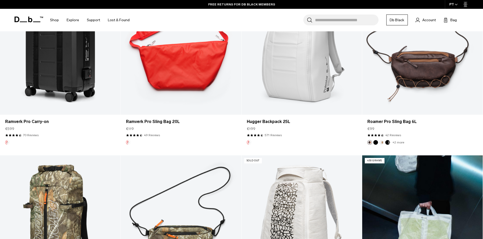
scroll to position [596, 0]
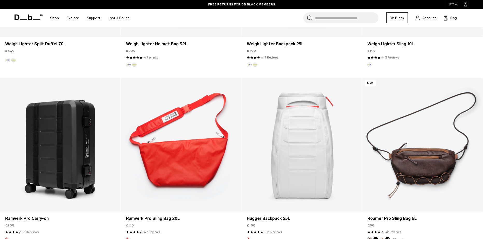
click at [320, 128] on link "Hugger Backpack 25L" at bounding box center [301, 145] width 120 height 134
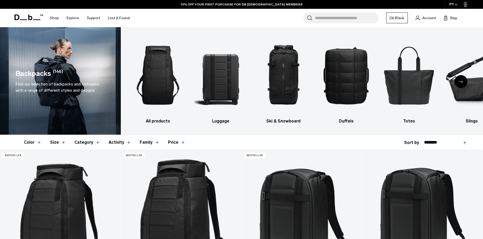
drag, startPoint x: 411, startPoint y: 77, endPoint x: 38, endPoint y: 141, distance: 378.9
click at [38, 141] on button "Color" at bounding box center [33, 142] width 18 height 15
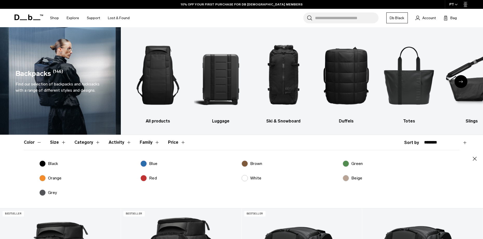
click at [66, 143] on header "Color Size Category Activity Family Price" at bounding box center [241, 142] width 435 height 15
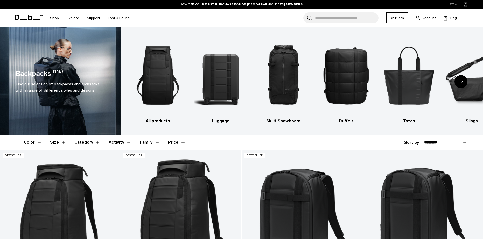
click at [62, 142] on button "Size" at bounding box center [58, 142] width 16 height 15
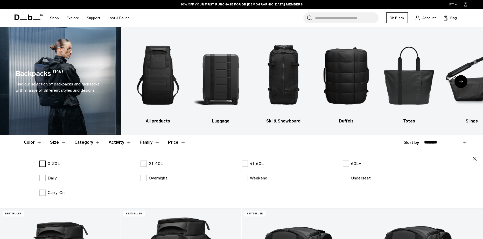
click at [50, 164] on p "0-20L" at bounding box center [54, 164] width 12 height 6
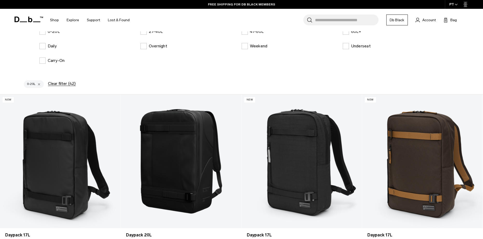
scroll to position [184, 0]
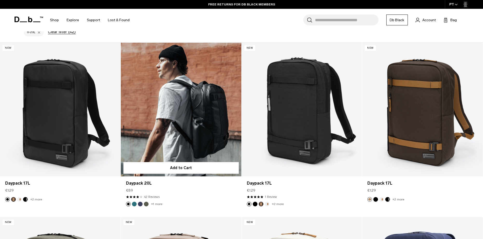
click at [184, 103] on link "Daypack 20L" at bounding box center [181, 110] width 120 height 134
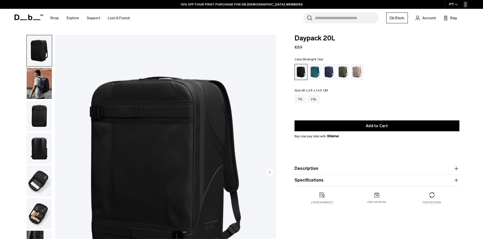
click at [315, 74] on div "Midnight Teal" at bounding box center [314, 72] width 13 height 16
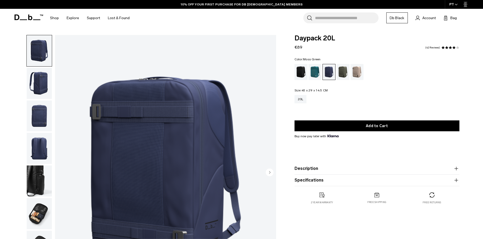
click at [343, 70] on div "Moss Green" at bounding box center [342, 72] width 13 height 16
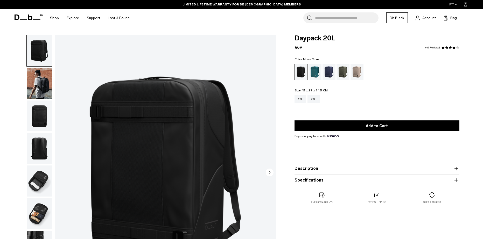
click at [342, 74] on div "Moss Green" at bounding box center [342, 72] width 13 height 16
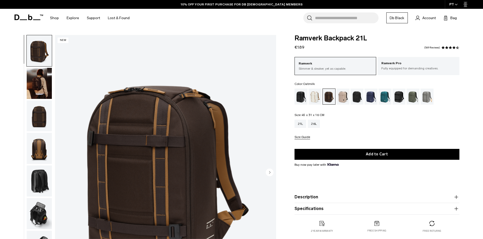
click at [314, 101] on div "Oatmilk" at bounding box center [314, 97] width 13 height 16
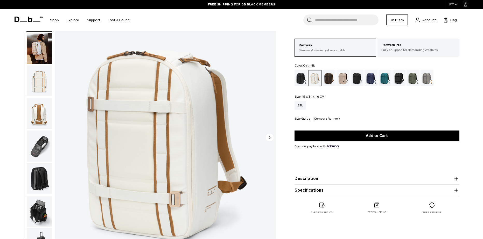
scroll to position [26, 0]
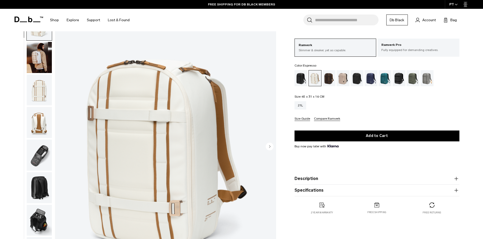
click at [333, 78] on div "Espresso" at bounding box center [328, 78] width 13 height 16
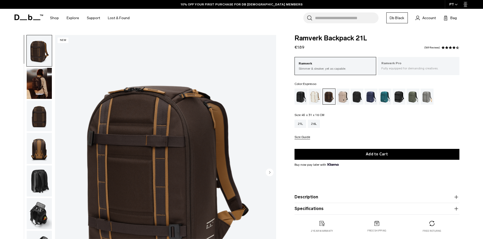
click at [404, 68] on p "Fully equipped for demanding creatives." at bounding box center [418, 68] width 74 height 5
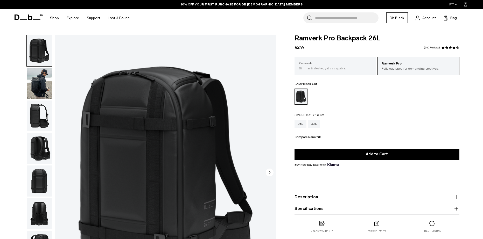
click at [331, 68] on p "Slimmer & sleaker, yet as capable." at bounding box center [335, 68] width 74 height 5
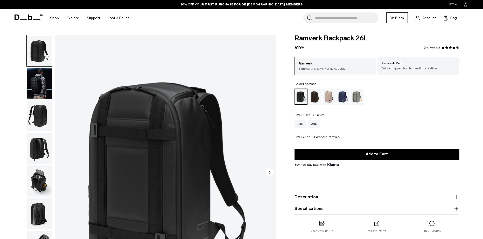
click at [316, 94] on div "Espresso" at bounding box center [314, 97] width 13 height 16
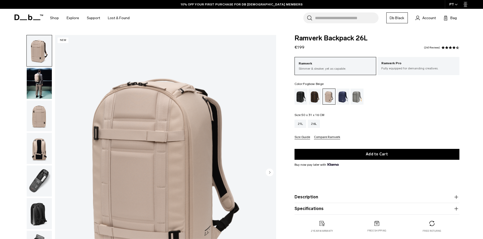
click at [292, 125] on div "Ramverk Backpack 26L €199 4.5 star rating 240 Reviews Ramverk Slimmer & sleaker…" at bounding box center [377, 139] width 196 height 208
click at [297, 124] on div "21L" at bounding box center [300, 124] width 12 height 8
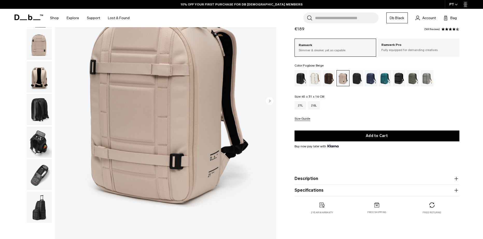
scroll to position [26, 0]
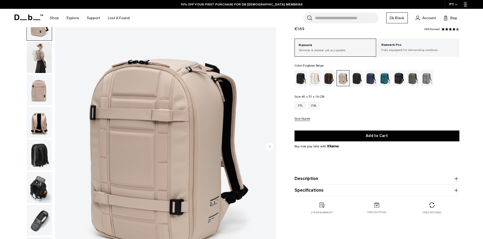
click at [40, 61] on img "button" at bounding box center [39, 57] width 25 height 31
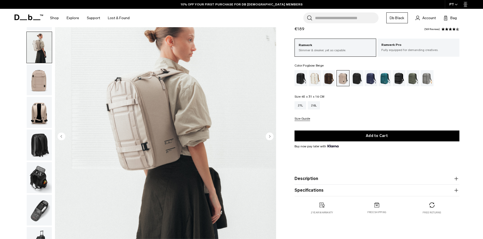
scroll to position [36, 0]
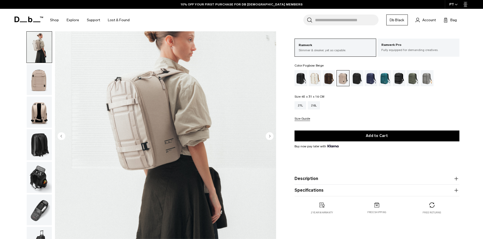
click at [40, 143] on img "button" at bounding box center [39, 144] width 25 height 31
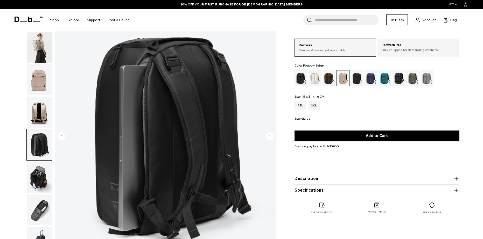
click at [42, 178] on img "button" at bounding box center [39, 177] width 25 height 31
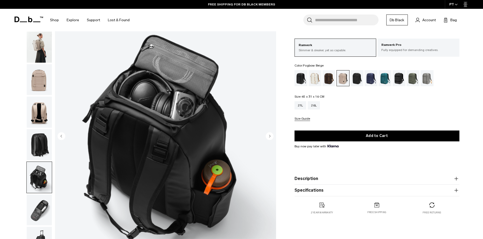
click at [43, 201] on img "button" at bounding box center [39, 210] width 25 height 31
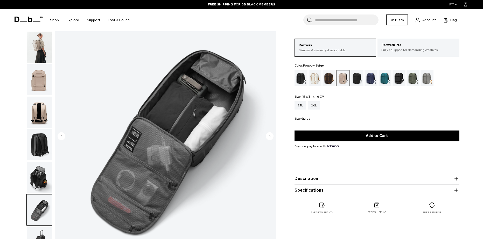
click at [43, 170] on img "button" at bounding box center [39, 177] width 25 height 31
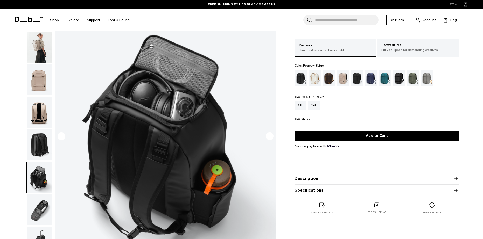
click at [41, 145] on img "button" at bounding box center [39, 144] width 25 height 31
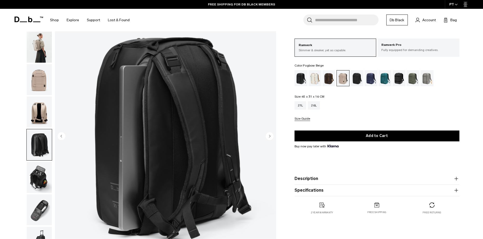
click at [37, 111] on img "button" at bounding box center [39, 112] width 25 height 31
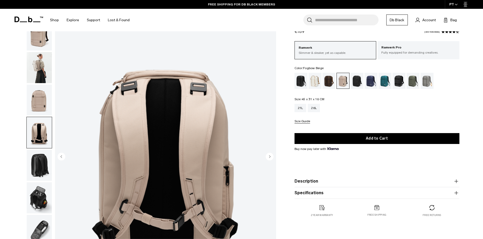
scroll to position [0, 0]
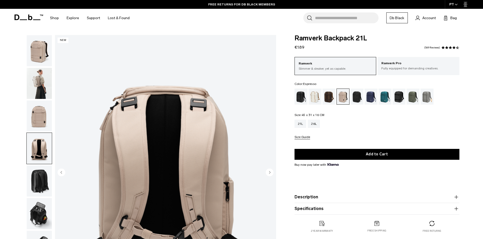
click at [328, 97] on div "Espresso" at bounding box center [328, 97] width 13 height 16
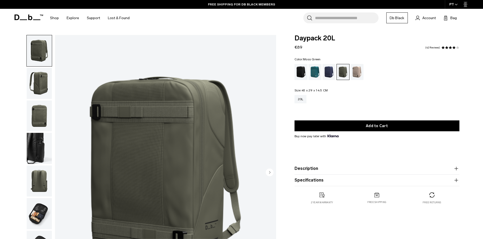
click at [40, 79] on img "button" at bounding box center [39, 83] width 25 height 31
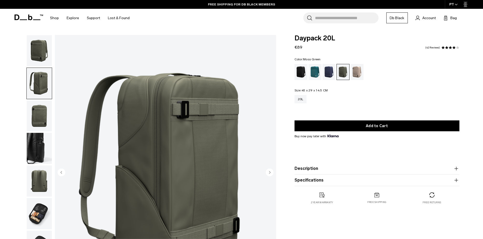
click at [41, 108] on img "button" at bounding box center [39, 116] width 25 height 31
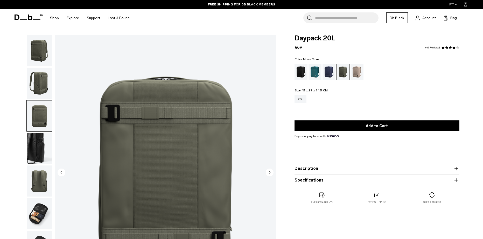
click at [41, 154] on img "button" at bounding box center [39, 148] width 25 height 31
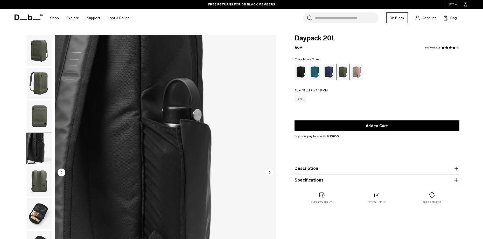
click at [38, 191] on img "button" at bounding box center [39, 181] width 25 height 31
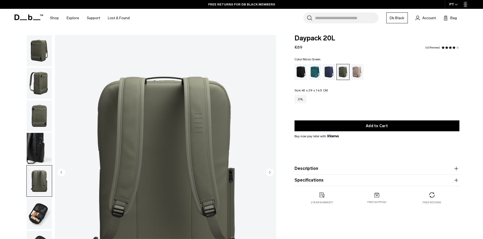
click at [39, 209] on img "button" at bounding box center [39, 213] width 25 height 31
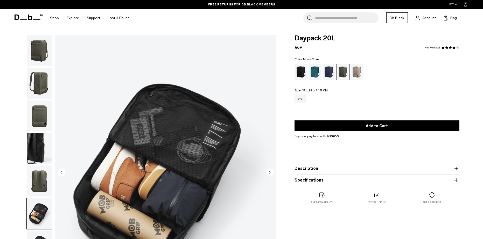
click at [37, 111] on img "button" at bounding box center [39, 116] width 25 height 31
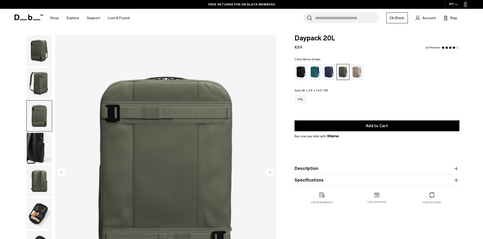
click at [197, 141] on img "3 / 7" at bounding box center [165, 173] width 221 height 276
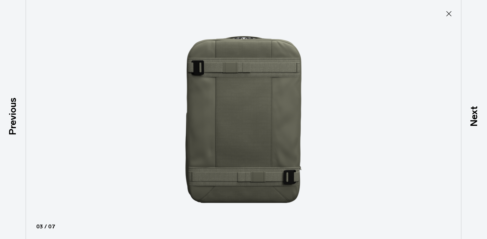
click at [450, 12] on icon at bounding box center [448, 14] width 8 height 8
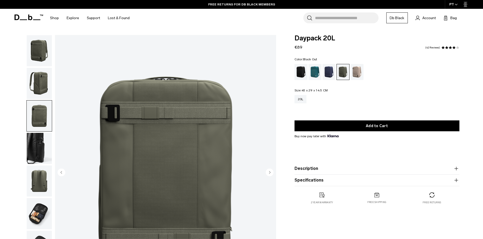
click at [301, 73] on div "Black Out" at bounding box center [300, 72] width 13 height 16
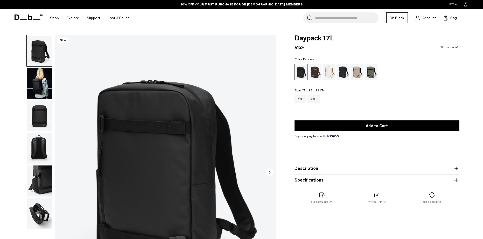
click at [316, 75] on div "Espresso" at bounding box center [314, 72] width 13 height 16
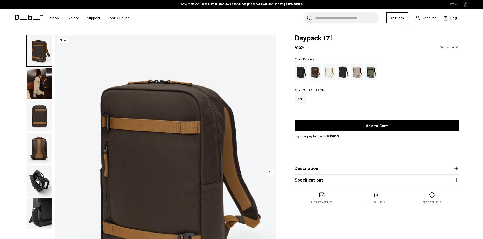
click at [306, 74] on div "Black Out" at bounding box center [300, 72] width 13 height 16
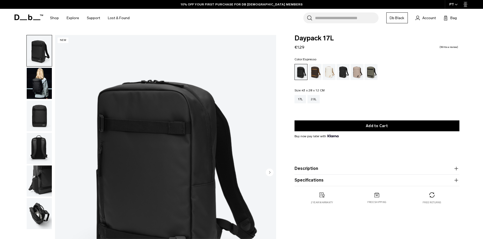
click at [316, 75] on div "Espresso" at bounding box center [314, 72] width 13 height 16
click at [39, 84] on img "button" at bounding box center [39, 83] width 25 height 31
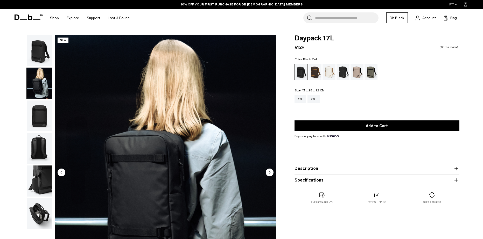
click at [41, 109] on img "button" at bounding box center [39, 116] width 25 height 31
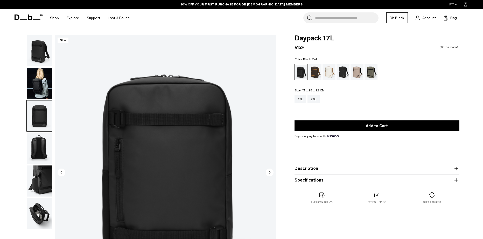
click at [35, 148] on img "button" at bounding box center [39, 148] width 25 height 31
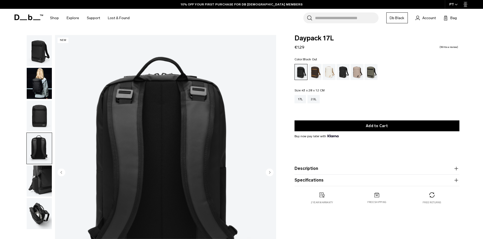
click at [38, 172] on img "button" at bounding box center [39, 181] width 25 height 31
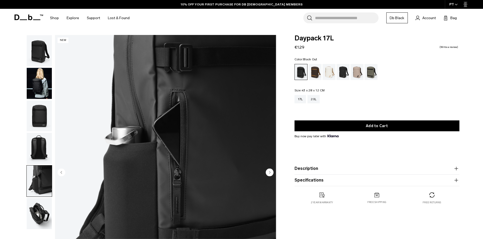
click at [40, 205] on img "button" at bounding box center [39, 213] width 25 height 31
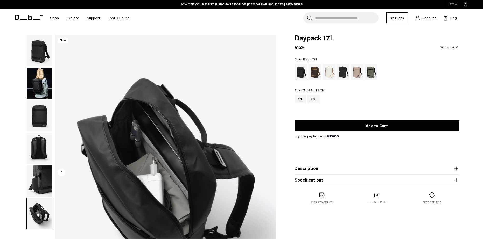
click at [39, 57] on img "button" at bounding box center [39, 50] width 25 height 31
